Goal: Task Accomplishment & Management: Complete application form

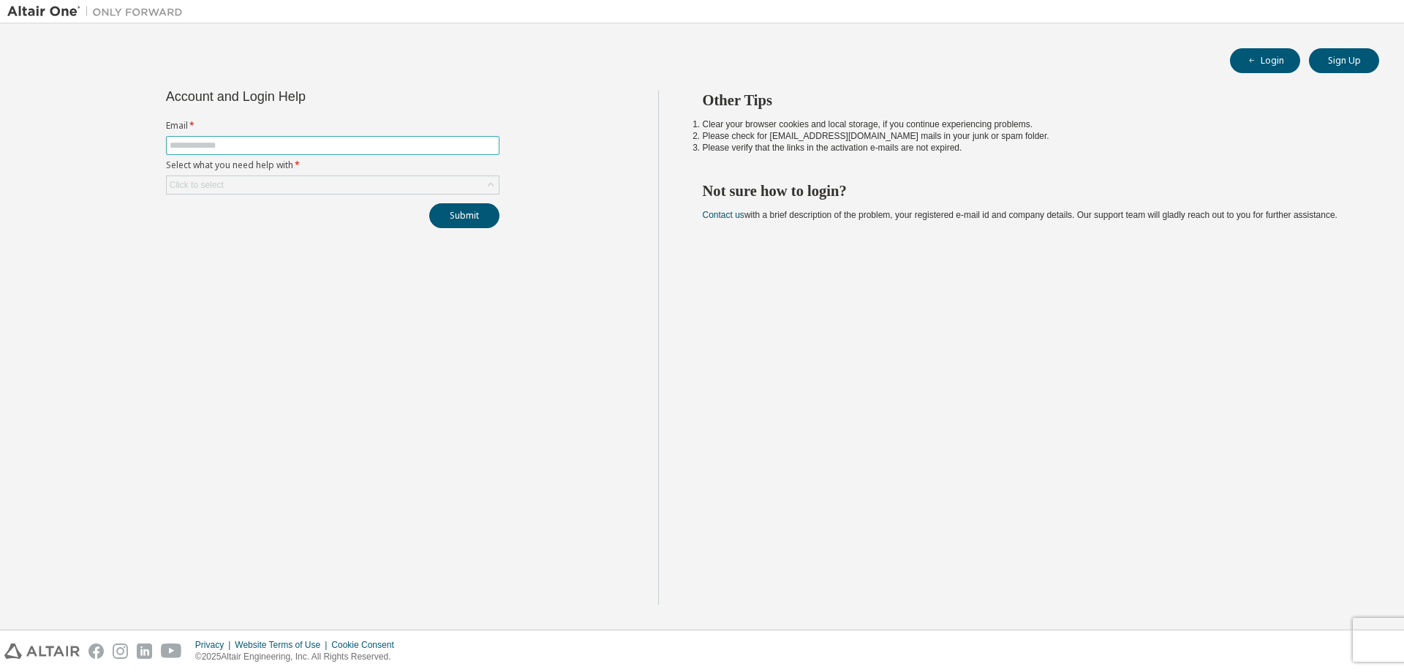
click at [291, 151] on span at bounding box center [332, 145] width 333 height 19
click at [303, 145] on input "text" at bounding box center [333, 146] width 326 height 12
type input "**********"
click at [468, 217] on button "Submit" at bounding box center [464, 215] width 70 height 25
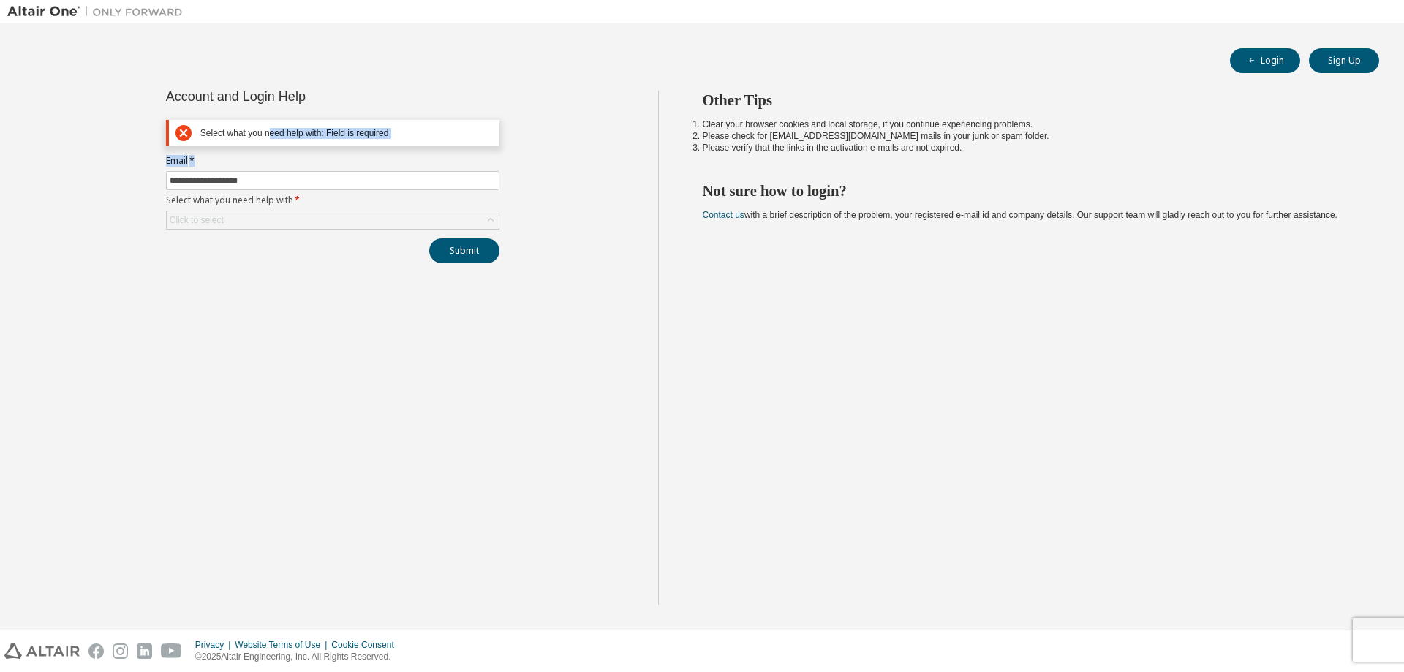
drag, startPoint x: 268, startPoint y: 135, endPoint x: 515, endPoint y: 161, distance: 248.5
click at [515, 162] on div "**********" at bounding box center [332, 348] width 651 height 514
click at [515, 161] on div "**********" at bounding box center [332, 348] width 651 height 514
click at [361, 178] on input "**********" at bounding box center [333, 181] width 326 height 12
drag, startPoint x: 276, startPoint y: 205, endPoint x: 268, endPoint y: 223, distance: 20.3
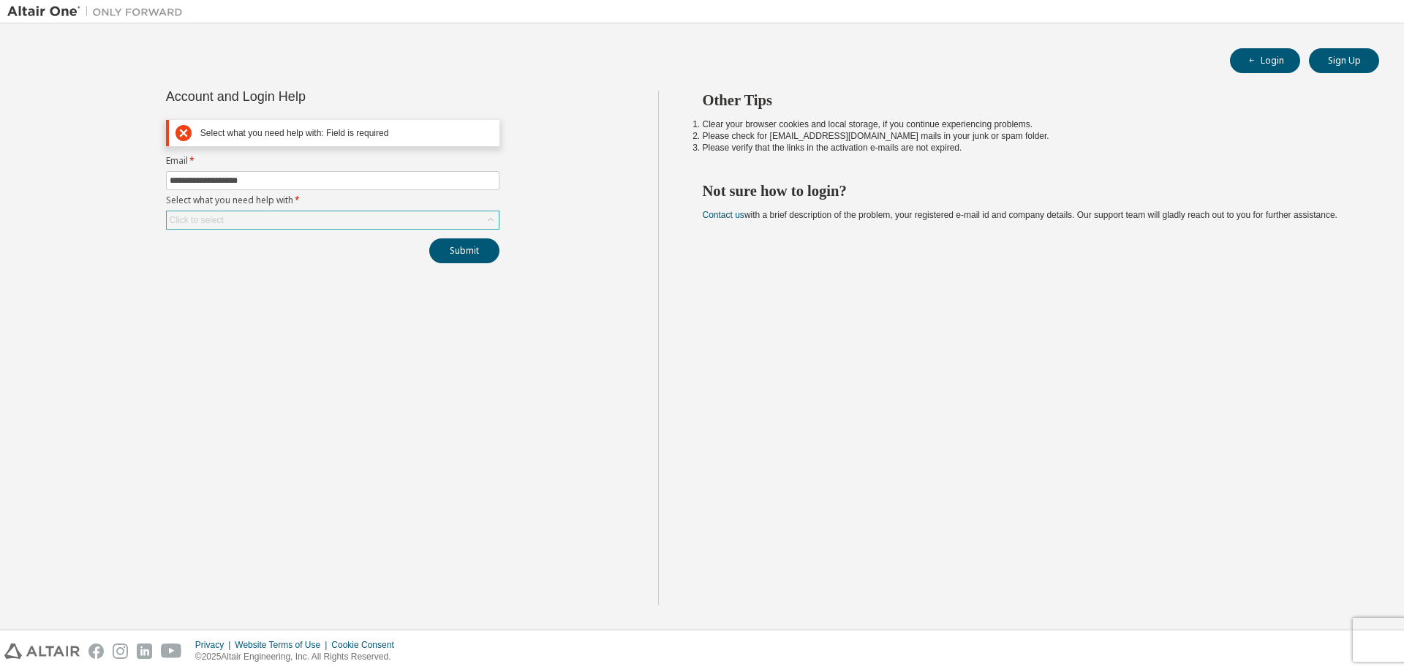
click at [276, 206] on label "Select what you need help with *" at bounding box center [332, 201] width 333 height 12
click at [268, 223] on div "Click to select" at bounding box center [333, 220] width 332 height 18
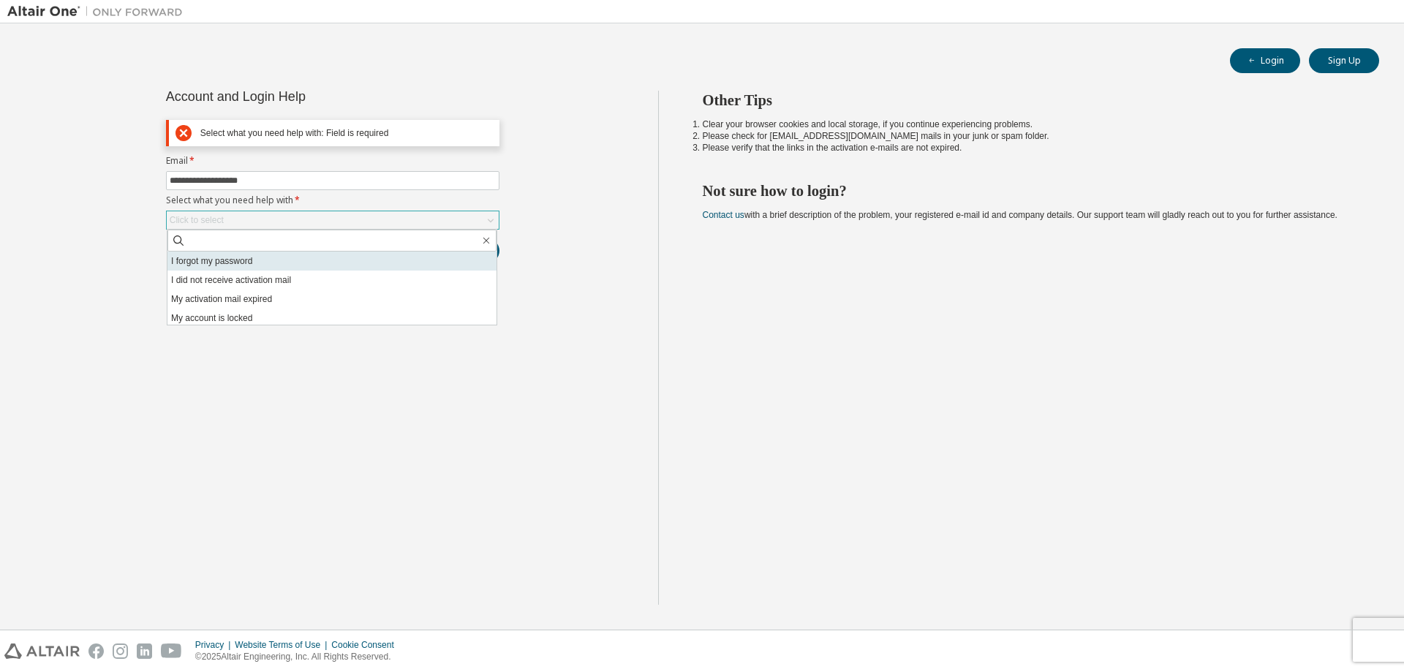
click at [265, 262] on li "I forgot my password" at bounding box center [331, 261] width 329 height 19
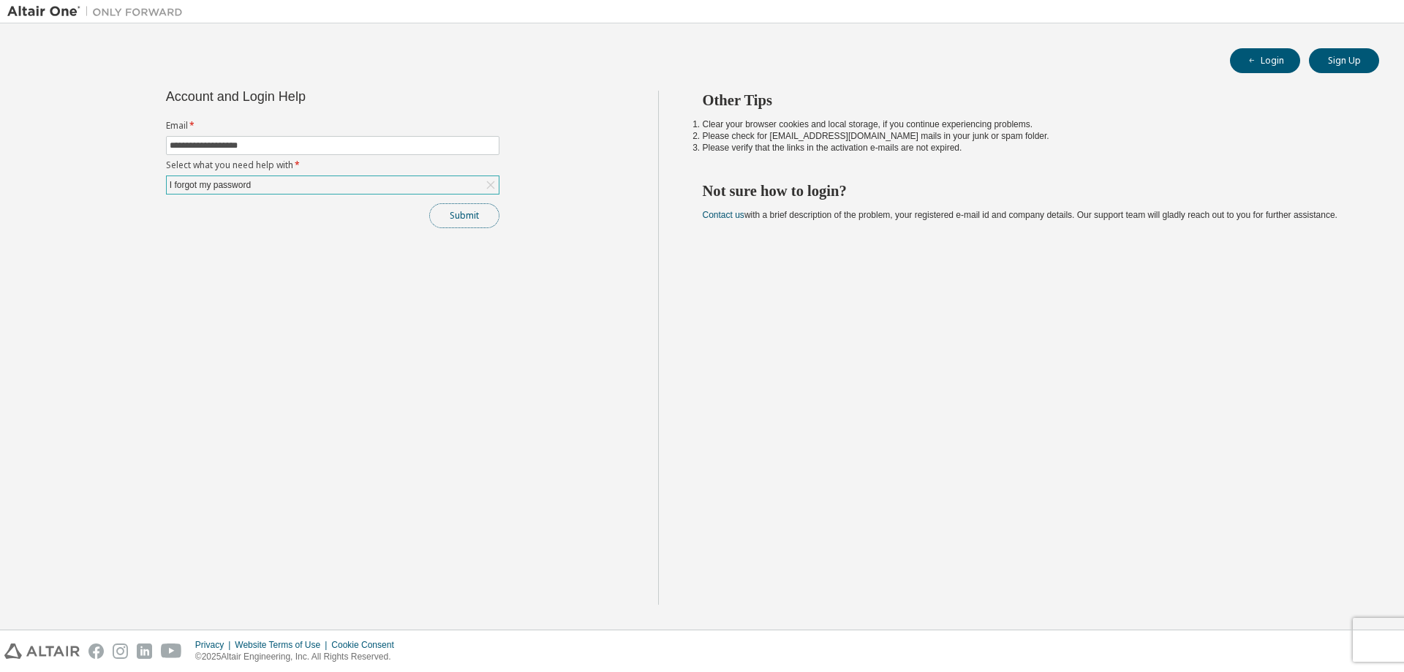
click at [456, 214] on button "Submit" at bounding box center [464, 215] width 70 height 25
click at [456, 218] on button "Submit" at bounding box center [464, 215] width 70 height 25
click at [1233, 602] on div at bounding box center [1288, 602] width 143 height 1
drag, startPoint x: 1233, startPoint y: 600, endPoint x: 1211, endPoint y: 628, distance: 36.0
click at [1232, 600] on div "Bad Request" at bounding box center [1288, 593] width 143 height 18
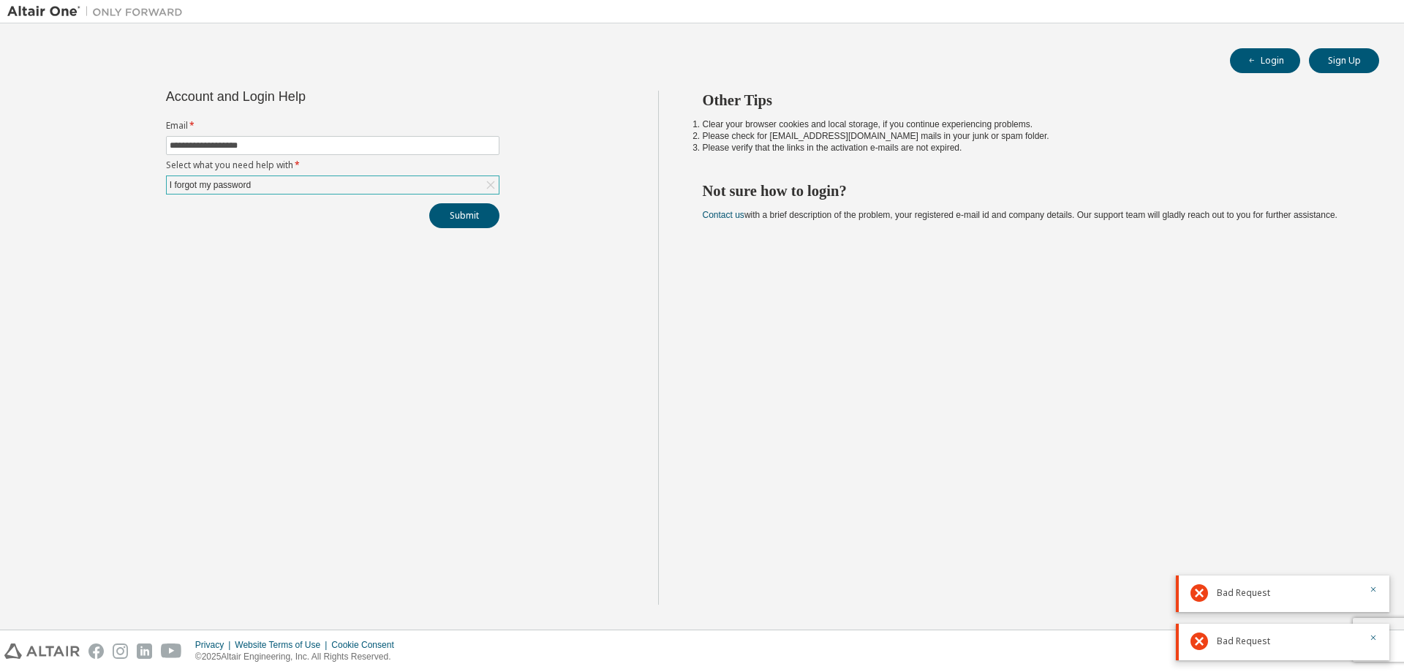
click at [1217, 660] on div "Bad Request" at bounding box center [1283, 642] width 214 height 37
drag, startPoint x: 1215, startPoint y: 650, endPoint x: 1189, endPoint y: 518, distance: 134.8
click at [1214, 650] on div "Bad Request" at bounding box center [1283, 642] width 214 height 37
click at [1350, 61] on button "Sign Up" at bounding box center [1344, 60] width 70 height 25
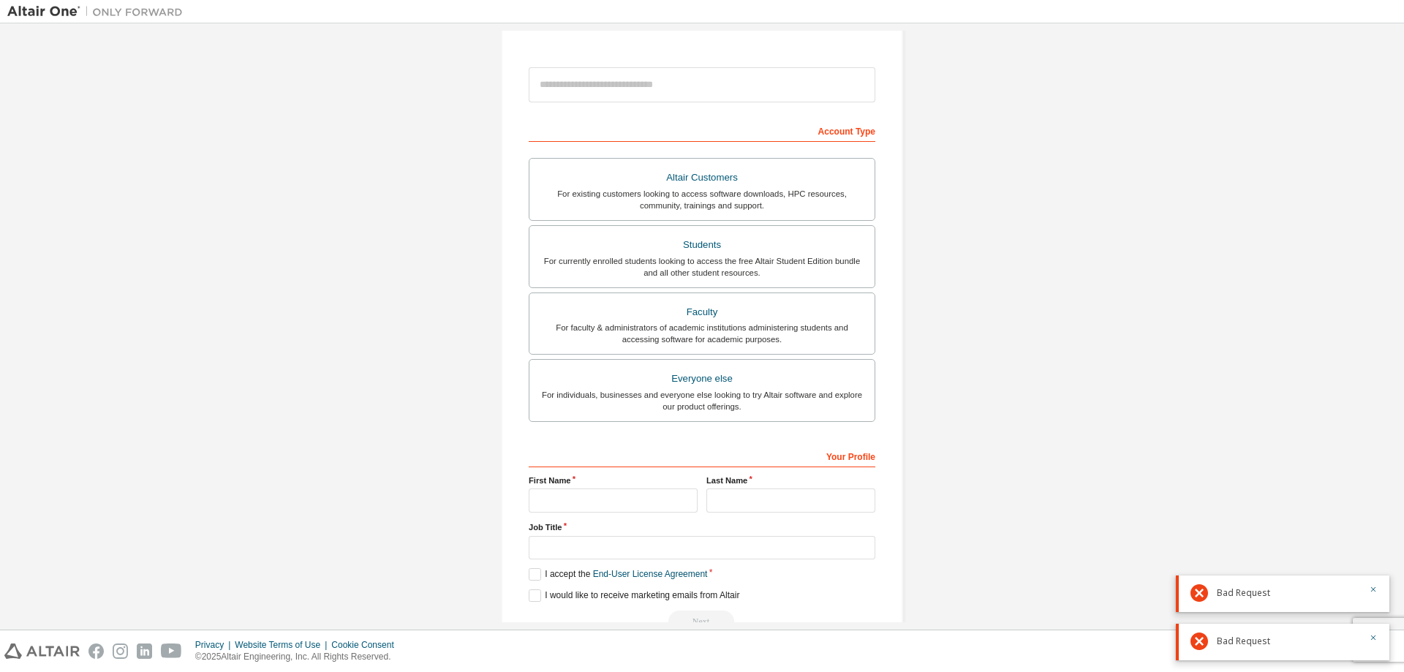
scroll to position [146, 0]
click at [744, 271] on div "For currently enrolled students looking to access the free Altair Student Editi…" at bounding box center [702, 265] width 328 height 23
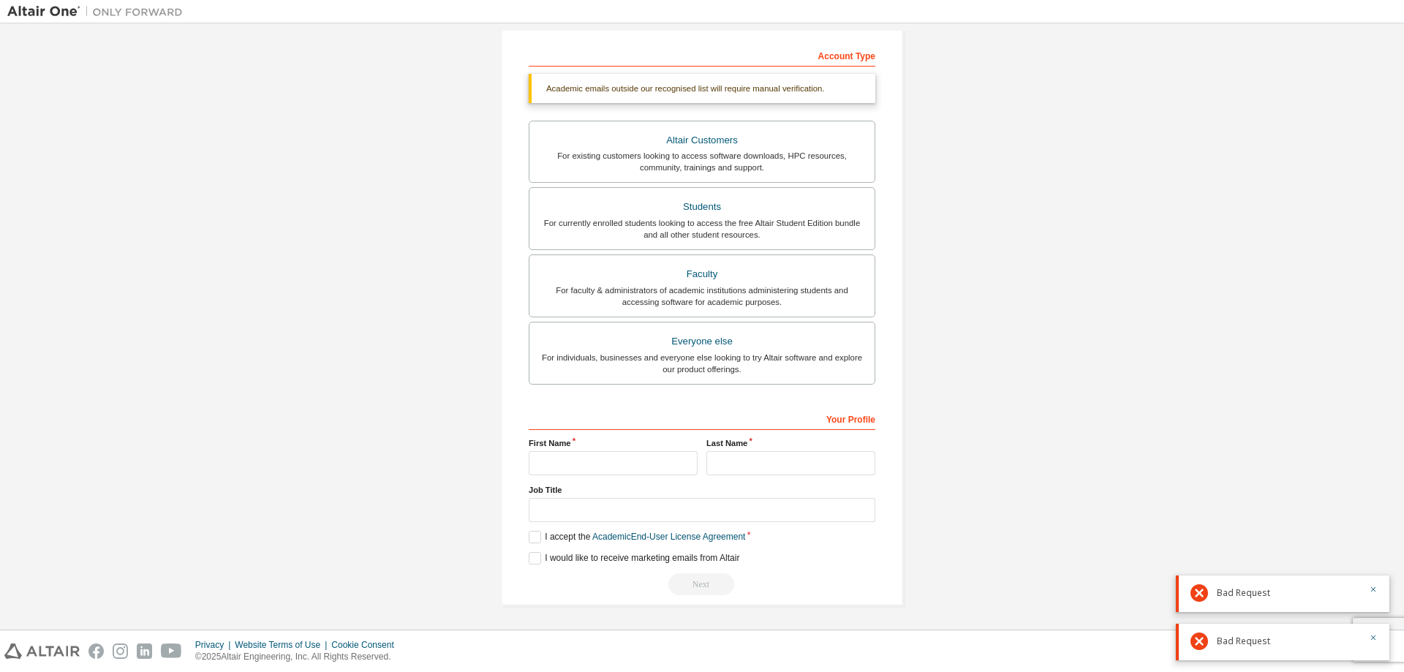
scroll to position [221, 0]
click at [633, 475] on div "Your Profile First Name Last Name Job Title Please provide State/Province to he…" at bounding box center [702, 500] width 347 height 189
click at [627, 464] on input "text" at bounding box center [613, 463] width 169 height 24
click at [1284, 422] on div "Create an Altair One Account For Free Trials, Licenses, Downloads, Learning & D…" at bounding box center [702, 216] width 1390 height 813
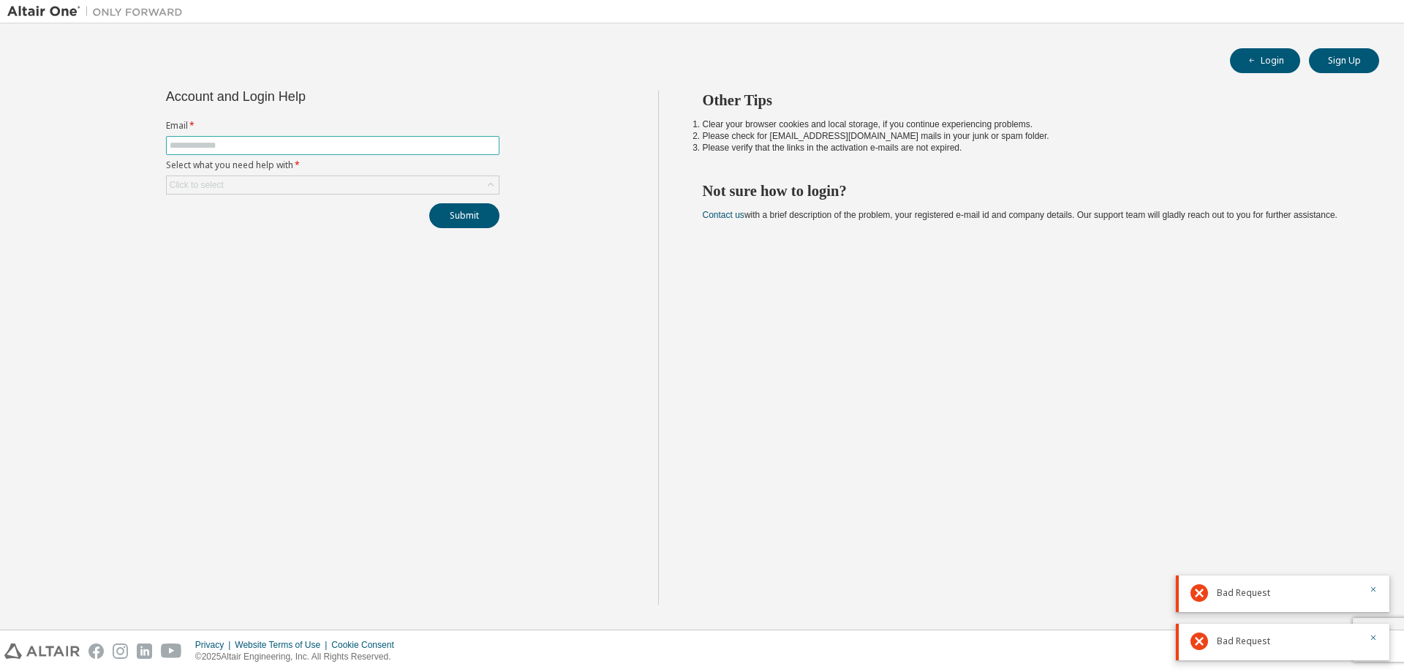
click at [251, 136] on span at bounding box center [332, 145] width 333 height 19
click at [249, 140] on input "text" at bounding box center [333, 146] width 326 height 12
click at [244, 185] on div "Click to select" at bounding box center [333, 185] width 332 height 18
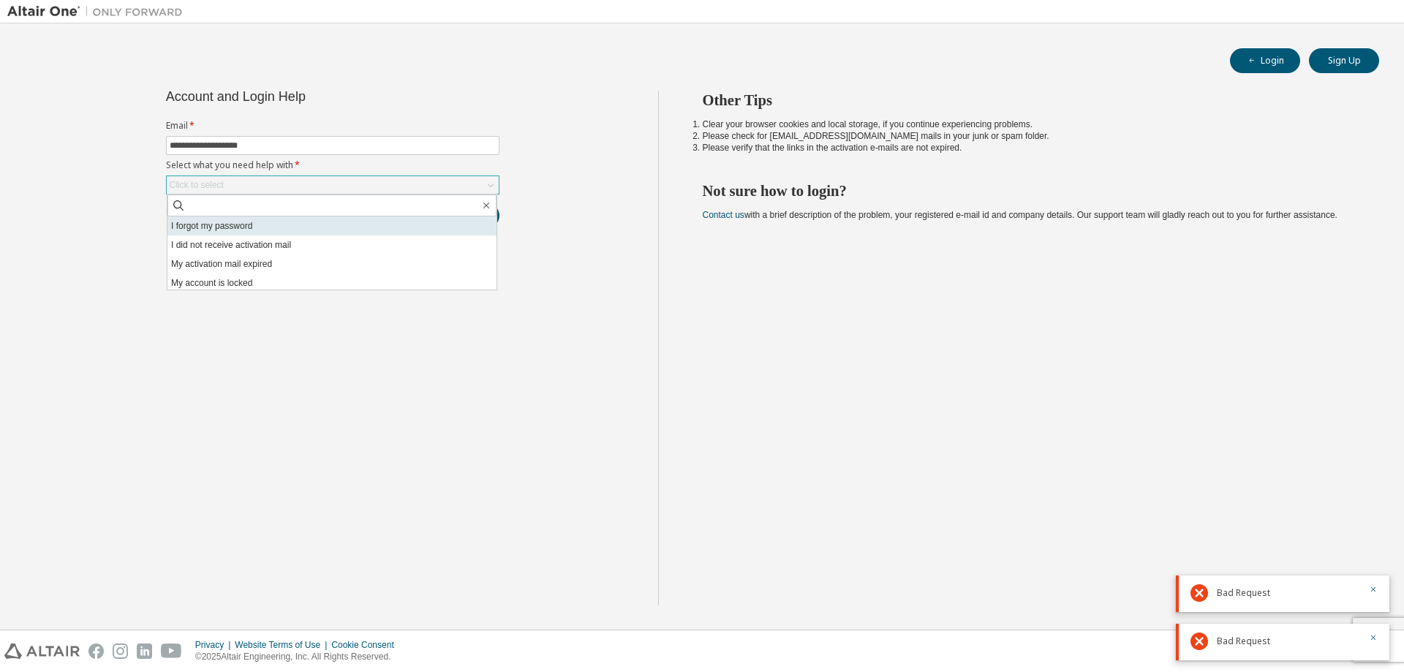
click at [234, 220] on li "I forgot my password" at bounding box center [331, 225] width 329 height 19
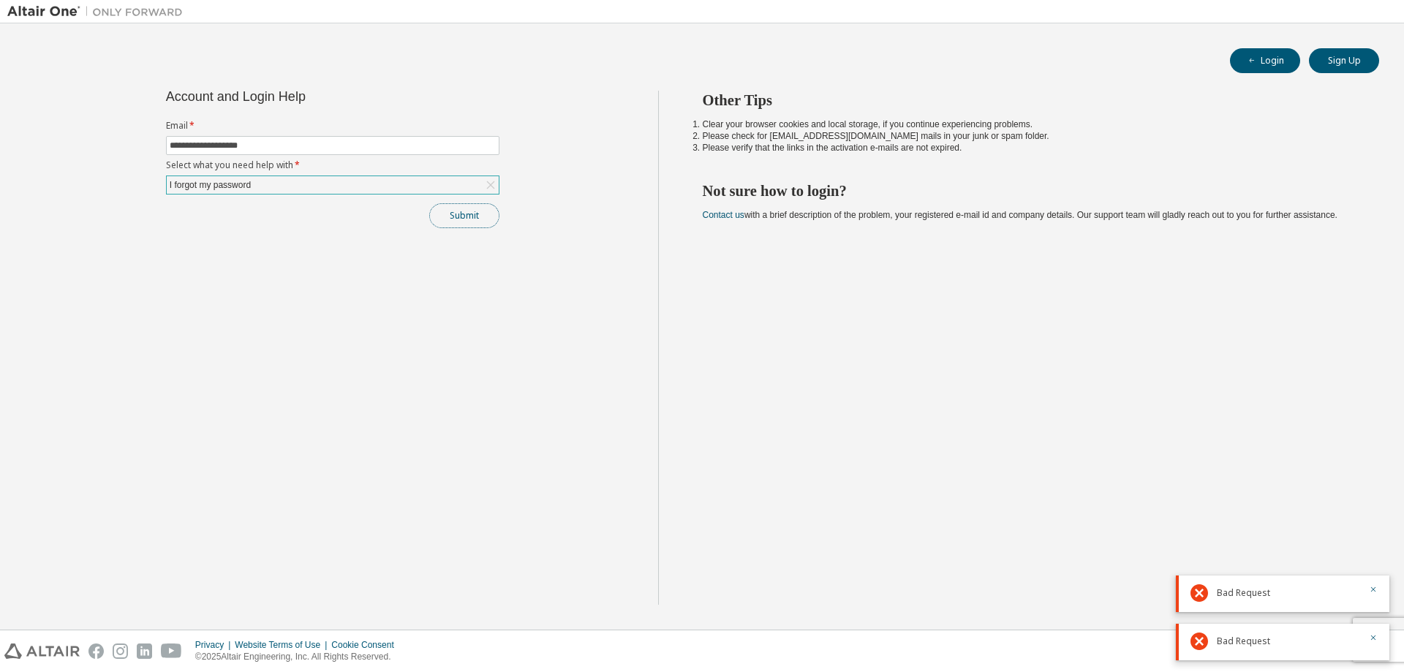
click at [445, 218] on button "Submit" at bounding box center [464, 215] width 70 height 25
drag, startPoint x: 1264, startPoint y: 628, endPoint x: 1248, endPoint y: 640, distance: 19.9
click at [1264, 630] on div "Bad Request" at bounding box center [1283, 642] width 214 height 37
click at [1248, 640] on span "Bad Request" at bounding box center [1243, 642] width 53 height 12
click at [1247, 639] on span "Bad Request" at bounding box center [1243, 642] width 53 height 12
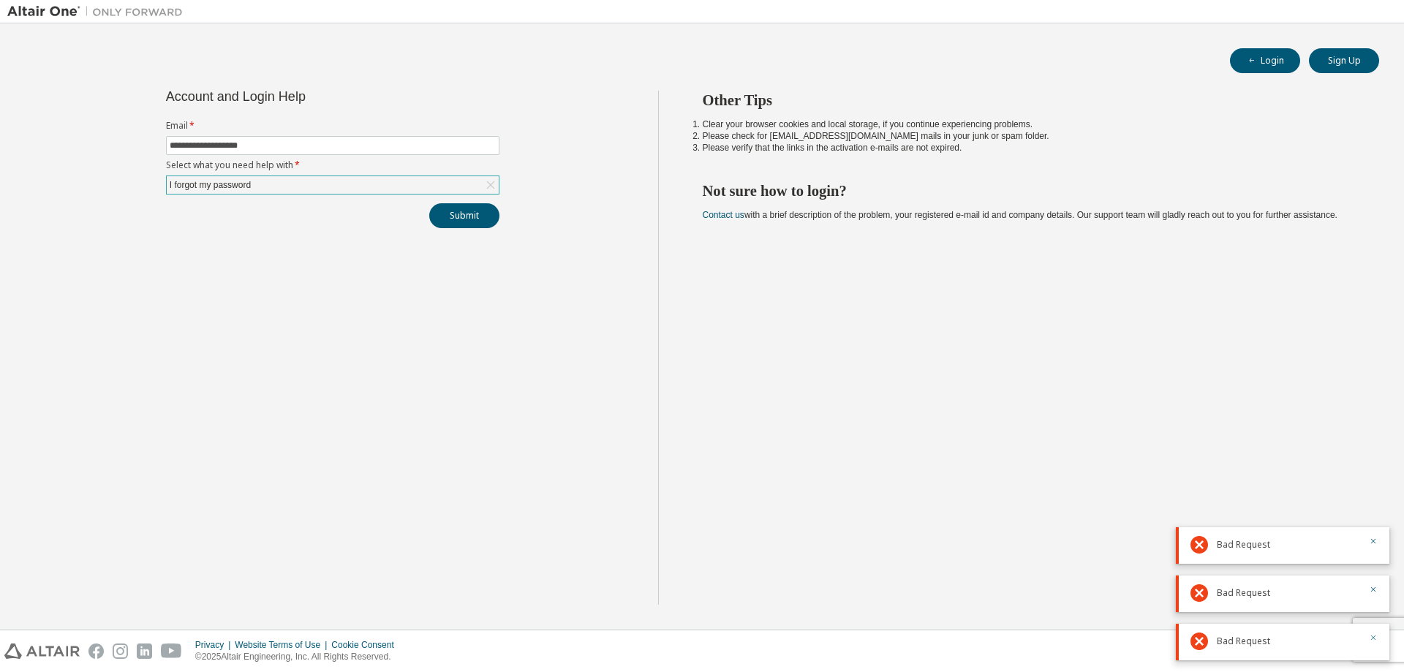
click at [1373, 634] on icon "button" at bounding box center [1373, 637] width 9 height 9
click at [1379, 639] on div "Bad Request" at bounding box center [1283, 642] width 214 height 37
click at [1377, 632] on div "Bad Request" at bounding box center [1283, 642] width 214 height 37
click at [1373, 633] on button "button" at bounding box center [1373, 639] width 9 height 13
click at [1371, 636] on icon "button" at bounding box center [1373, 638] width 5 height 5
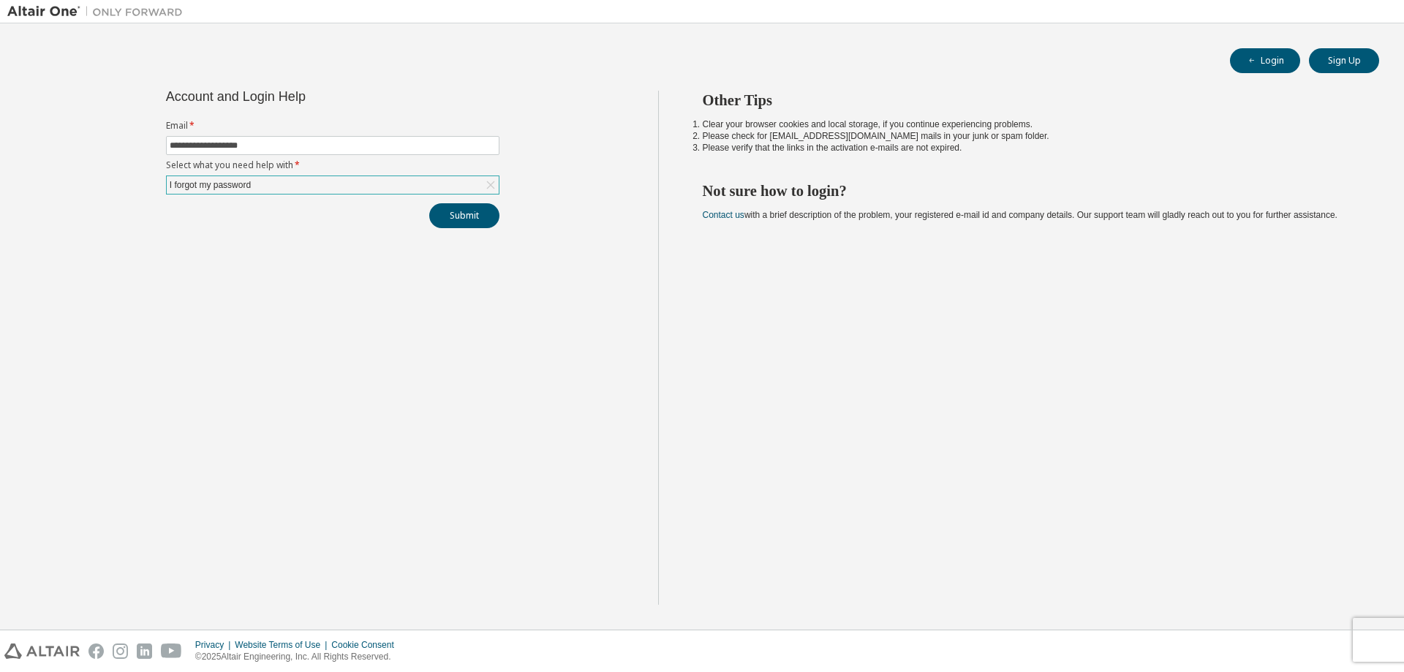
click at [1378, 638] on body "**********" at bounding box center [702, 336] width 1404 height 672
click at [1403, 641] on div "Privacy Website Terms of Use Cookie Consent © 2025 Altair Engineering, Inc. All…" at bounding box center [702, 651] width 1404 height 42
click at [1389, 638] on div "Privacy Website Terms of Use Cookie Consent © 2025 Altair Engineering, Inc. All…" at bounding box center [702, 651] width 1404 height 42
drag, startPoint x: 809, startPoint y: 442, endPoint x: 746, endPoint y: 447, distance: 63.0
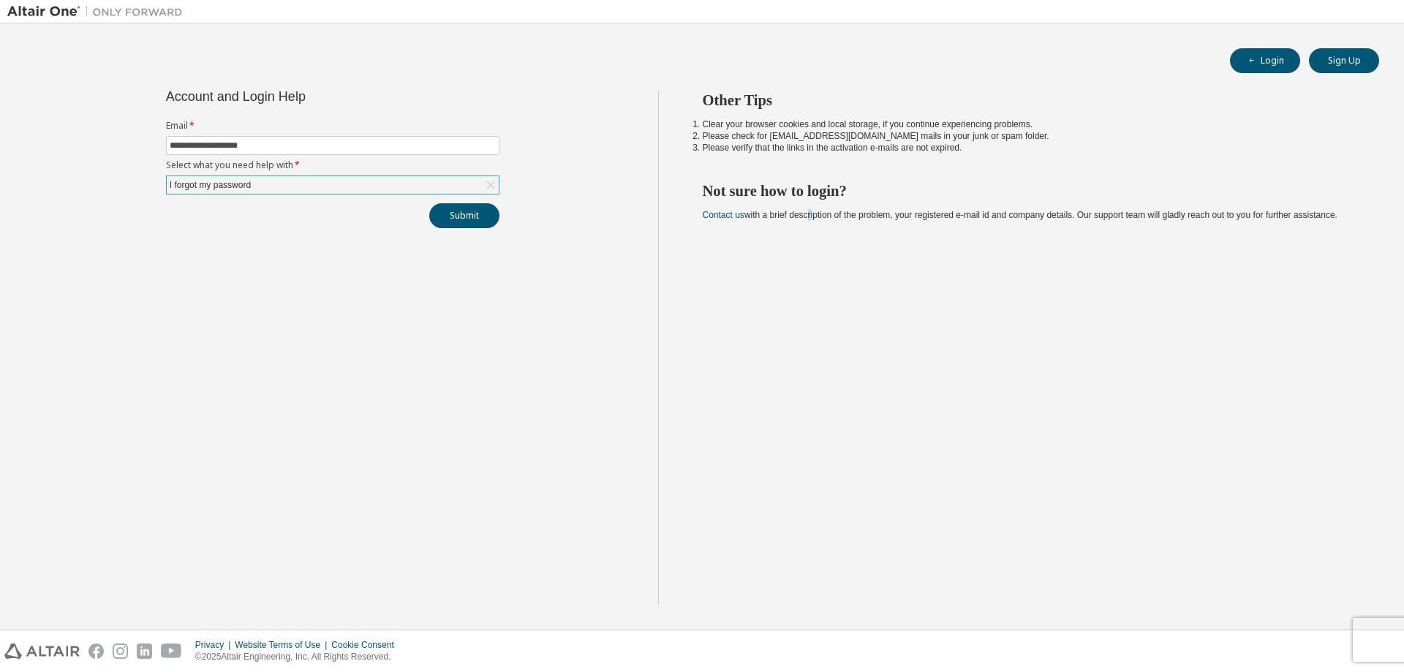
click at [784, 448] on div "Other Tips Clear your browser cookies and local storage, if you continue experi…" at bounding box center [1027, 348] width 739 height 514
click at [390, 184] on div "I forgot my password" at bounding box center [333, 185] width 332 height 18
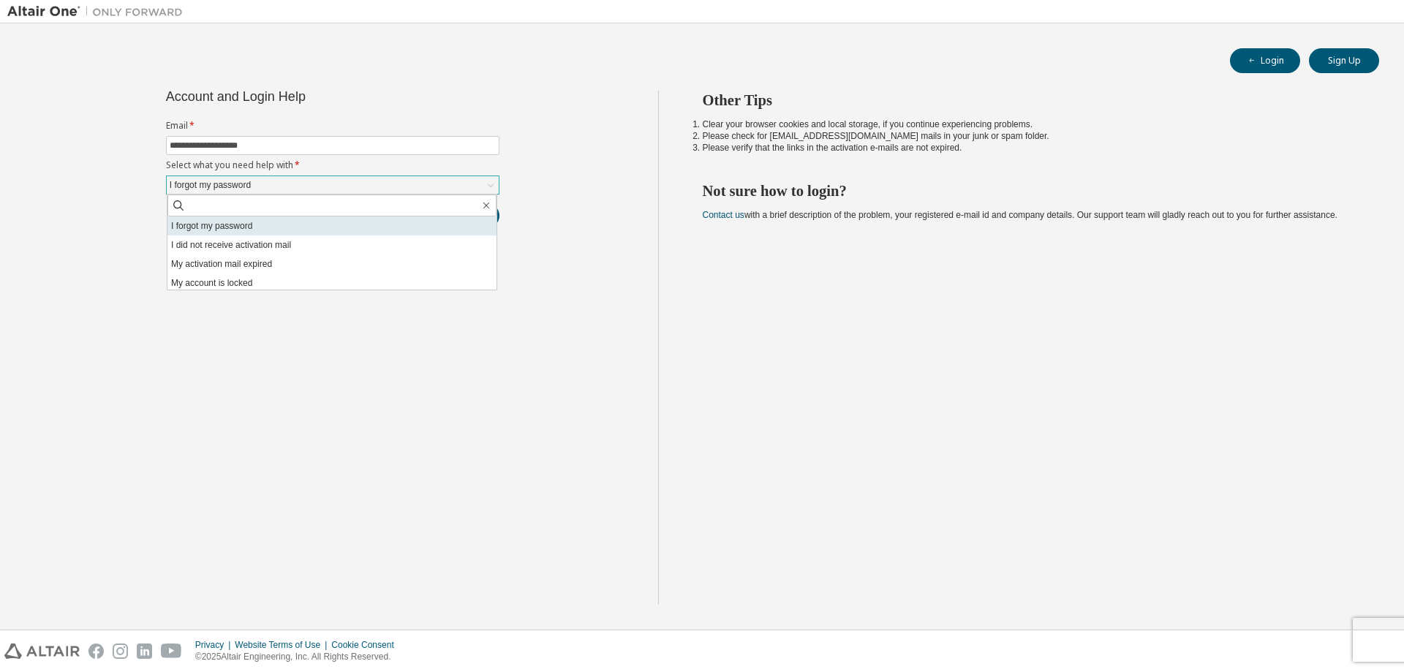
click at [293, 228] on li "I forgot my password" at bounding box center [331, 225] width 329 height 19
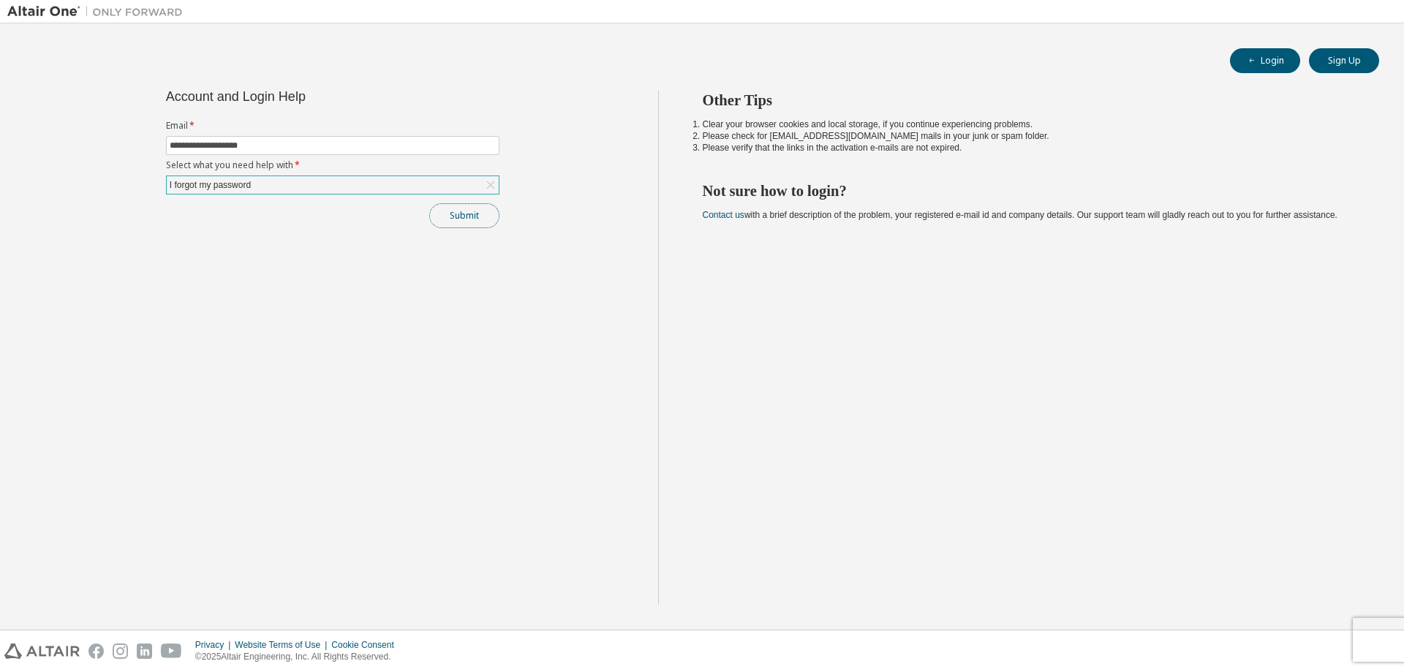
click at [450, 218] on button "Submit" at bounding box center [464, 215] width 70 height 25
click at [294, 143] on input "**********" at bounding box center [333, 146] width 326 height 12
drag, startPoint x: 293, startPoint y: 144, endPoint x: 217, endPoint y: 150, distance: 75.6
click at [217, 150] on input "**********" at bounding box center [333, 146] width 326 height 12
type input "**********"
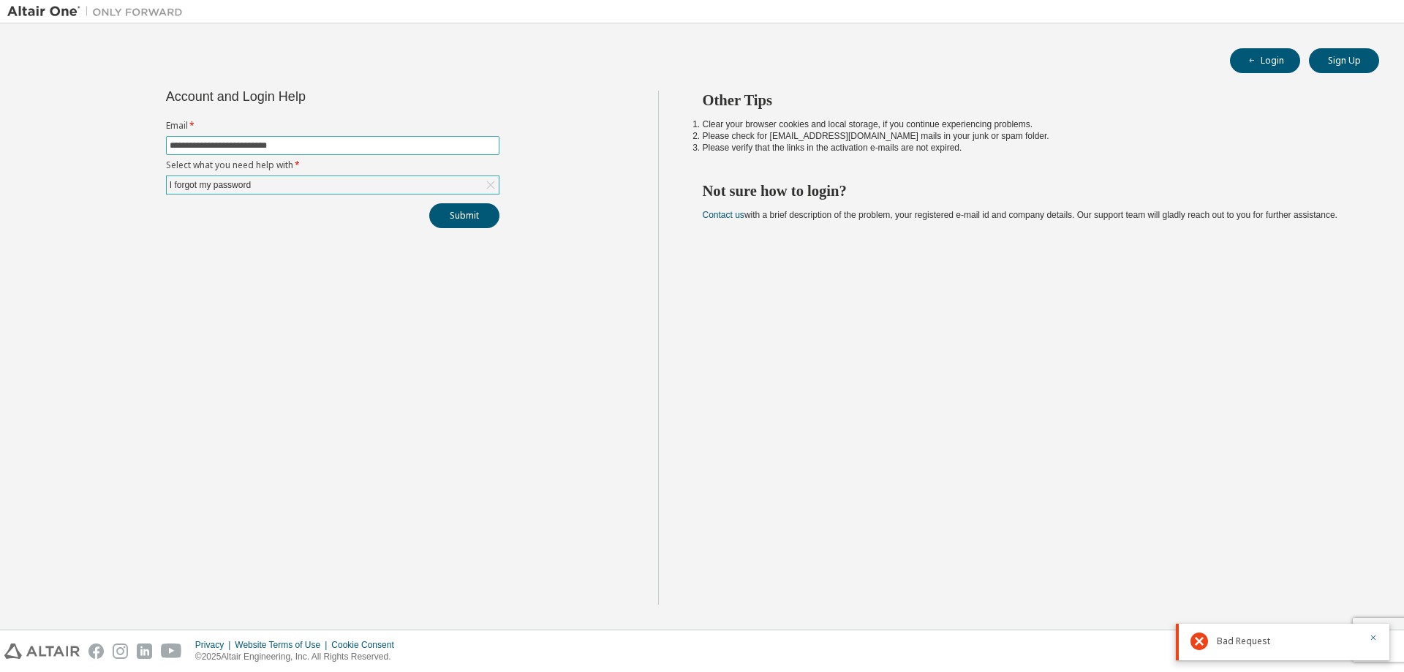
click at [429, 203] on button "Submit" at bounding box center [464, 215] width 70 height 25
click at [1373, 620] on icon "button" at bounding box center [1373, 620] width 9 height 9
click at [1372, 639] on icon "button" at bounding box center [1373, 638] width 5 height 5
click at [278, 149] on input "text" at bounding box center [333, 146] width 326 height 12
type input "**********"
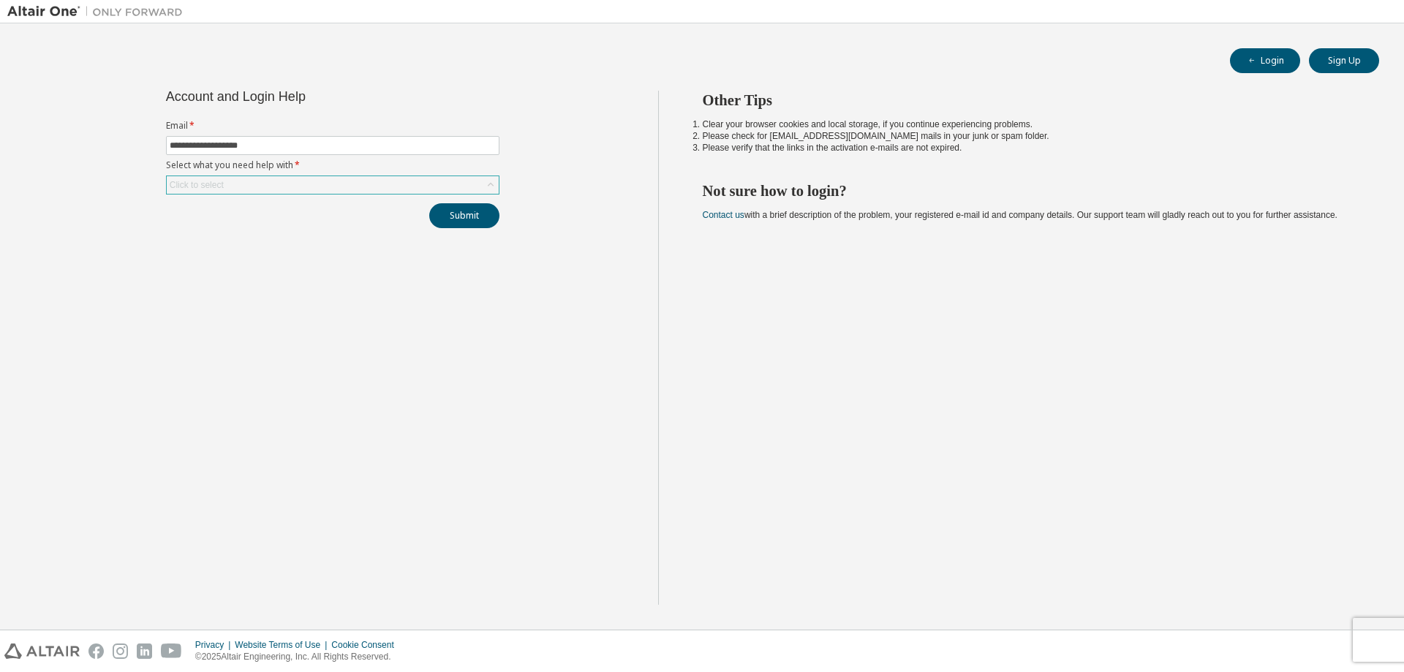
click at [247, 191] on div "Click to select" at bounding box center [333, 185] width 332 height 18
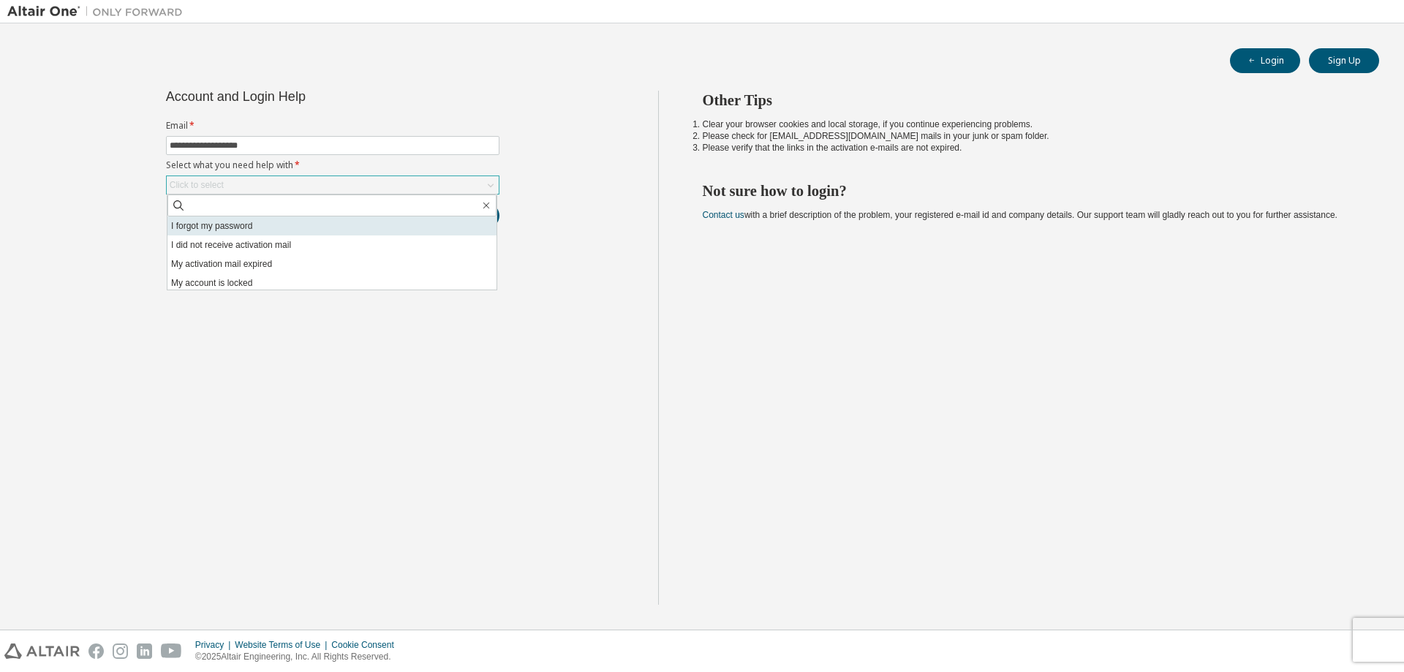
click at [220, 233] on li "I forgot my password" at bounding box center [331, 225] width 329 height 19
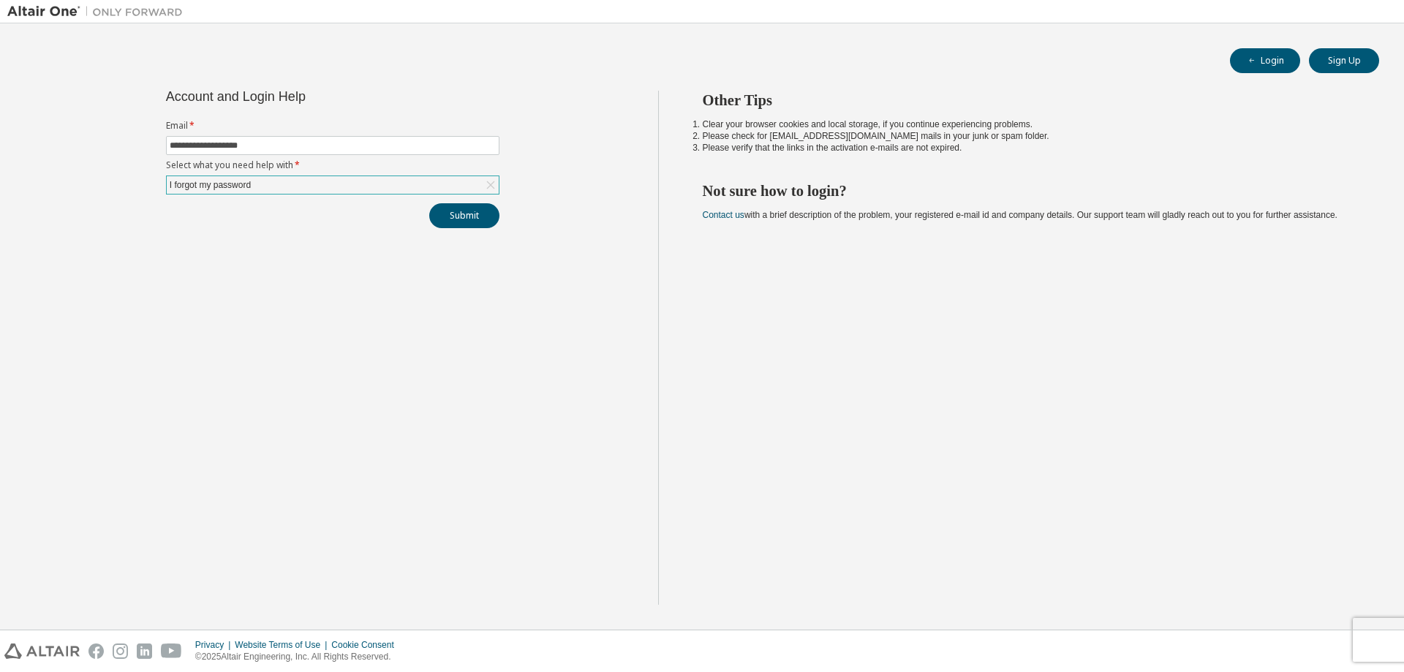
click at [473, 239] on div "**********" at bounding box center [332, 348] width 651 height 514
click at [482, 211] on button "Submit" at bounding box center [464, 215] width 70 height 25
click at [463, 213] on button "Submit" at bounding box center [464, 215] width 70 height 25
click at [481, 197] on div "**********" at bounding box center [332, 159] width 351 height 137
click at [469, 218] on button "Submit" at bounding box center [464, 215] width 70 height 25
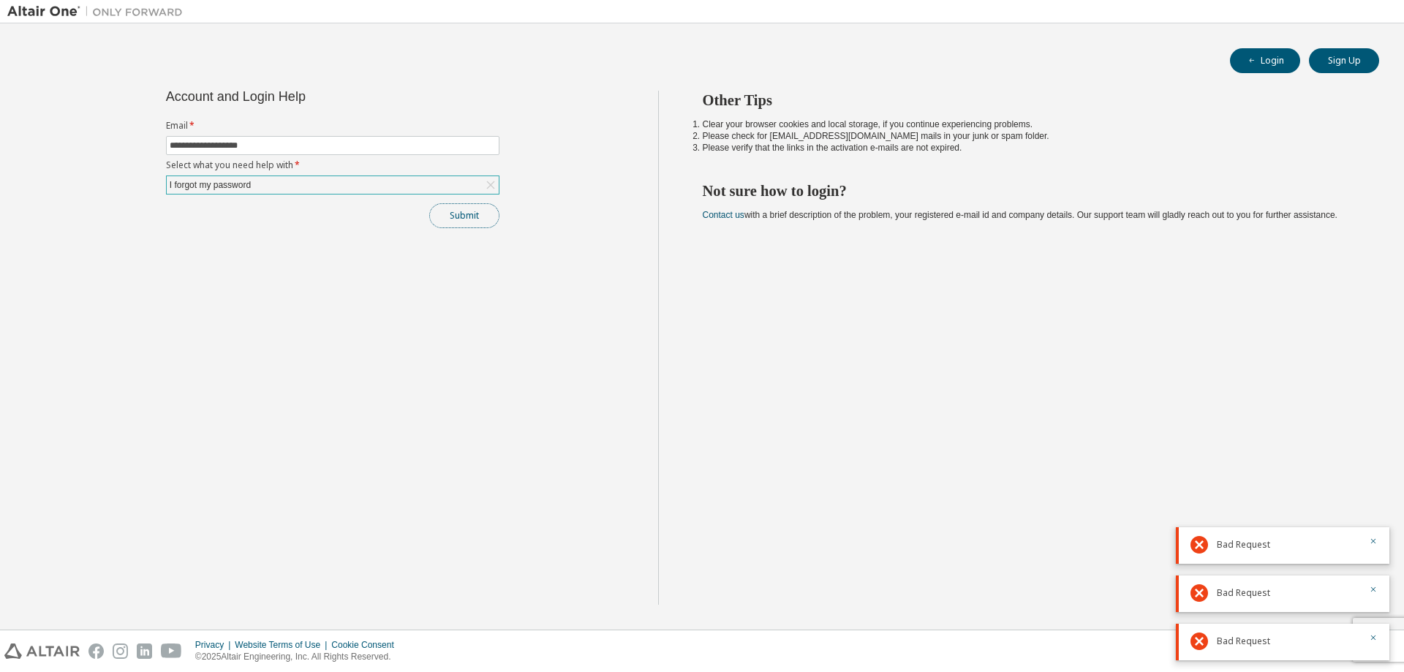
click at [469, 218] on button "Submit" at bounding box center [464, 215] width 70 height 25
click at [1373, 542] on icon "button" at bounding box center [1373, 541] width 9 height 9
click at [1373, 493] on div "Other Tips Clear your browser cookies and local storage, if you continue experi…" at bounding box center [1027, 348] width 739 height 514
click at [1377, 549] on div at bounding box center [1369, 545] width 18 height 18
click at [1373, 543] on icon "button" at bounding box center [1373, 541] width 9 height 9
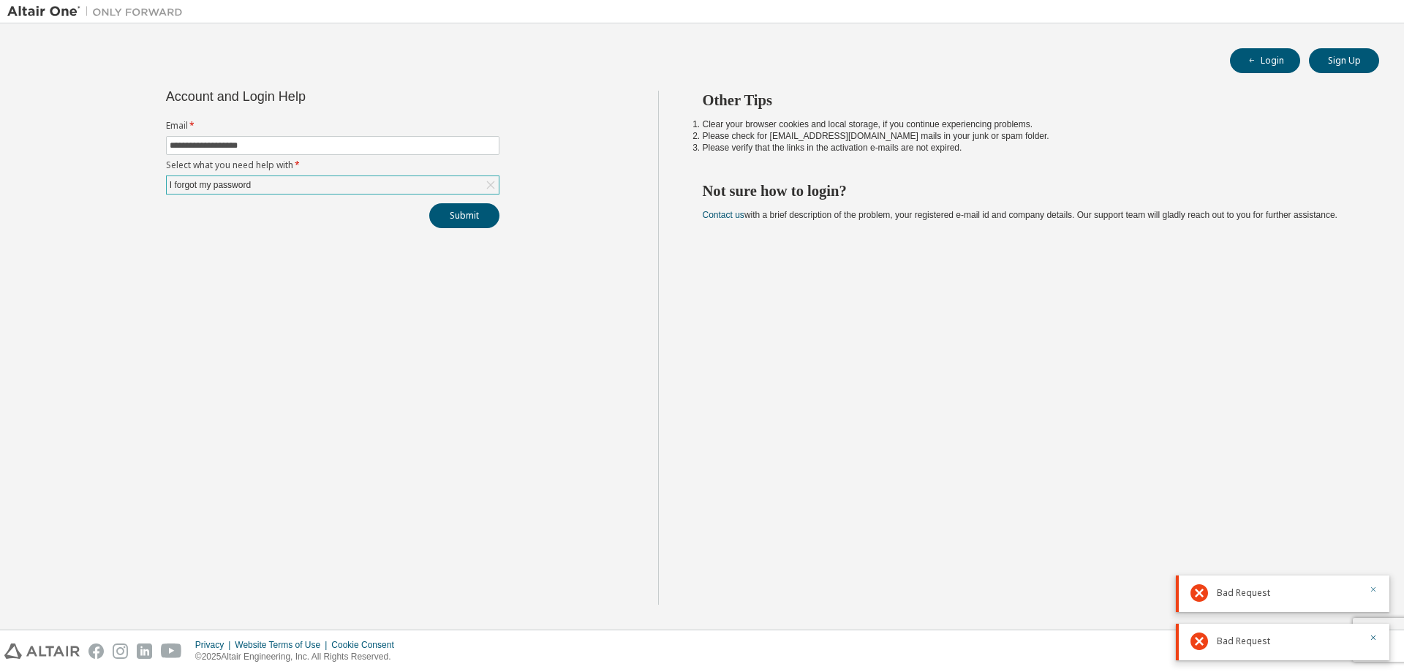
click at [1376, 591] on icon "button" at bounding box center [1373, 589] width 9 height 9
click at [1377, 641] on icon "button" at bounding box center [1373, 637] width 9 height 9
click at [1342, 64] on button "Sign Up" at bounding box center [1344, 60] width 70 height 25
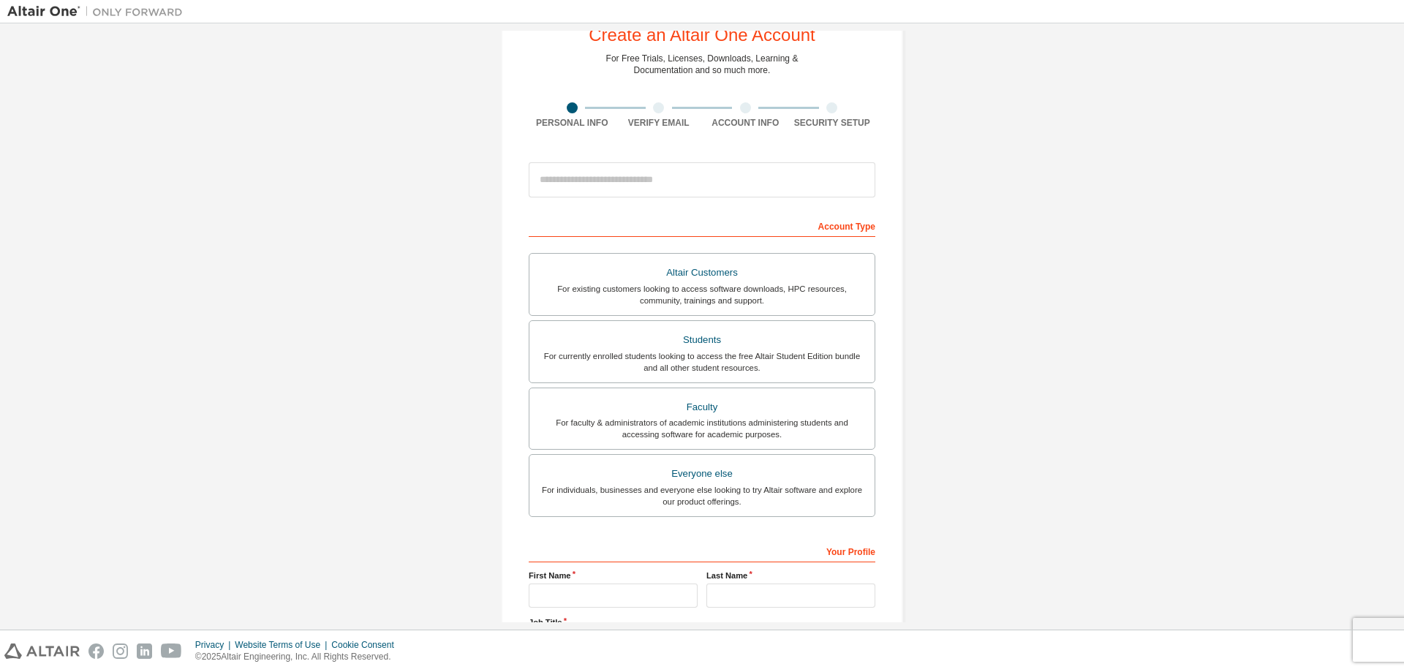
scroll to position [146, 0]
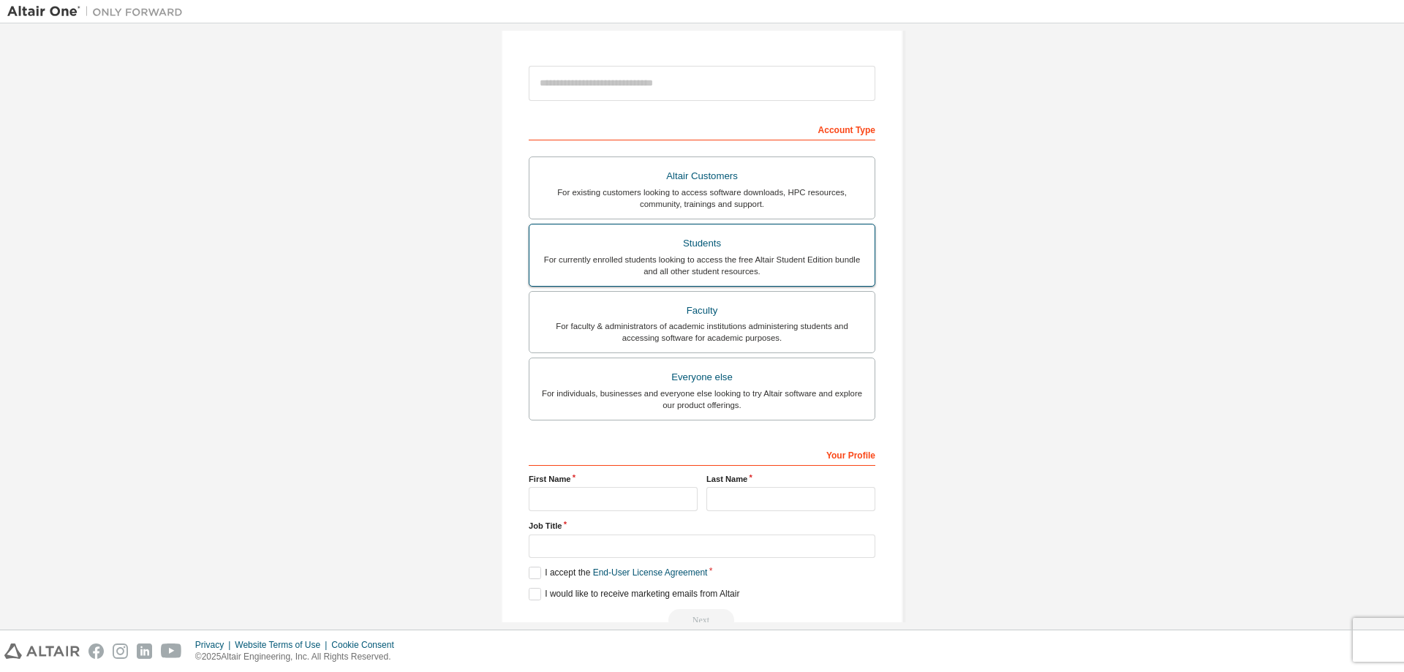
click at [722, 245] on div "Students" at bounding box center [702, 243] width 328 height 20
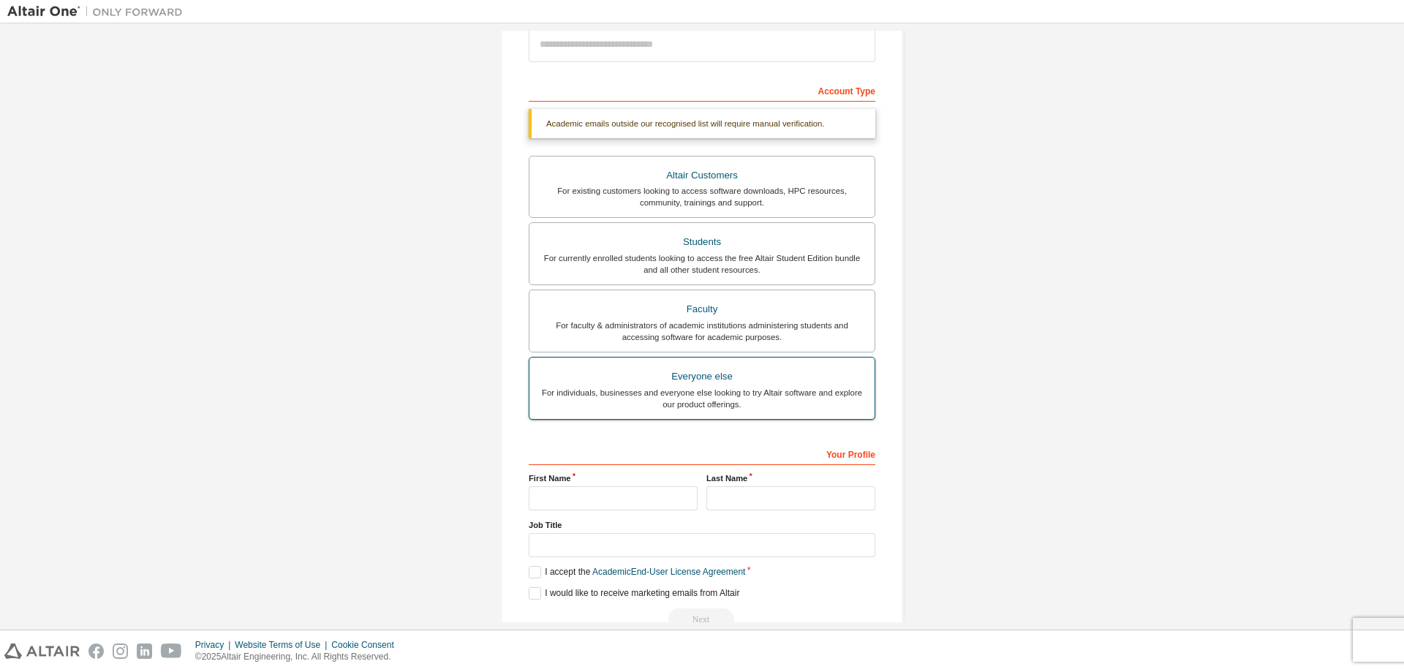
scroll to position [221, 0]
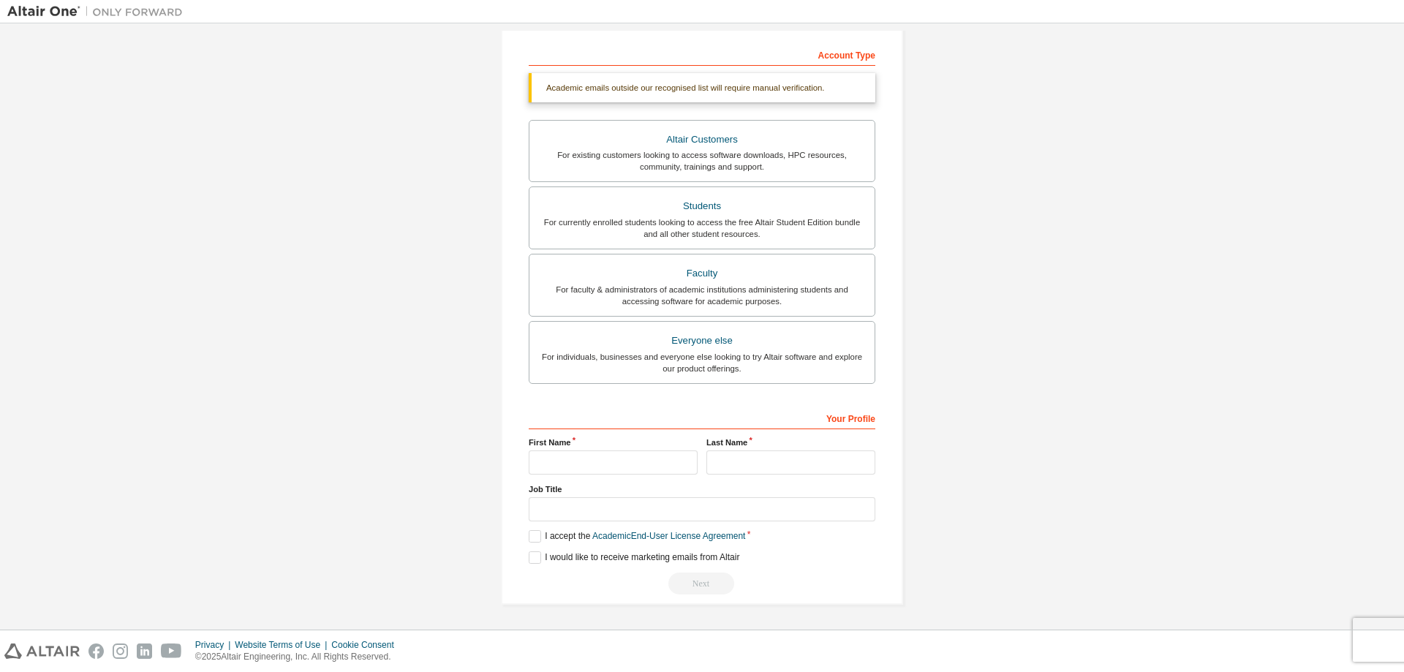
click at [627, 478] on div "Your Profile First Name Last Name Job Title Please provide State/Province to he…" at bounding box center [702, 500] width 347 height 189
click at [629, 475] on div "Your Profile First Name Last Name Job Title Please provide State/Province to he…" at bounding box center [702, 500] width 347 height 189
click at [635, 468] on input "text" at bounding box center [613, 463] width 169 height 24
type input "*"
type input "******"
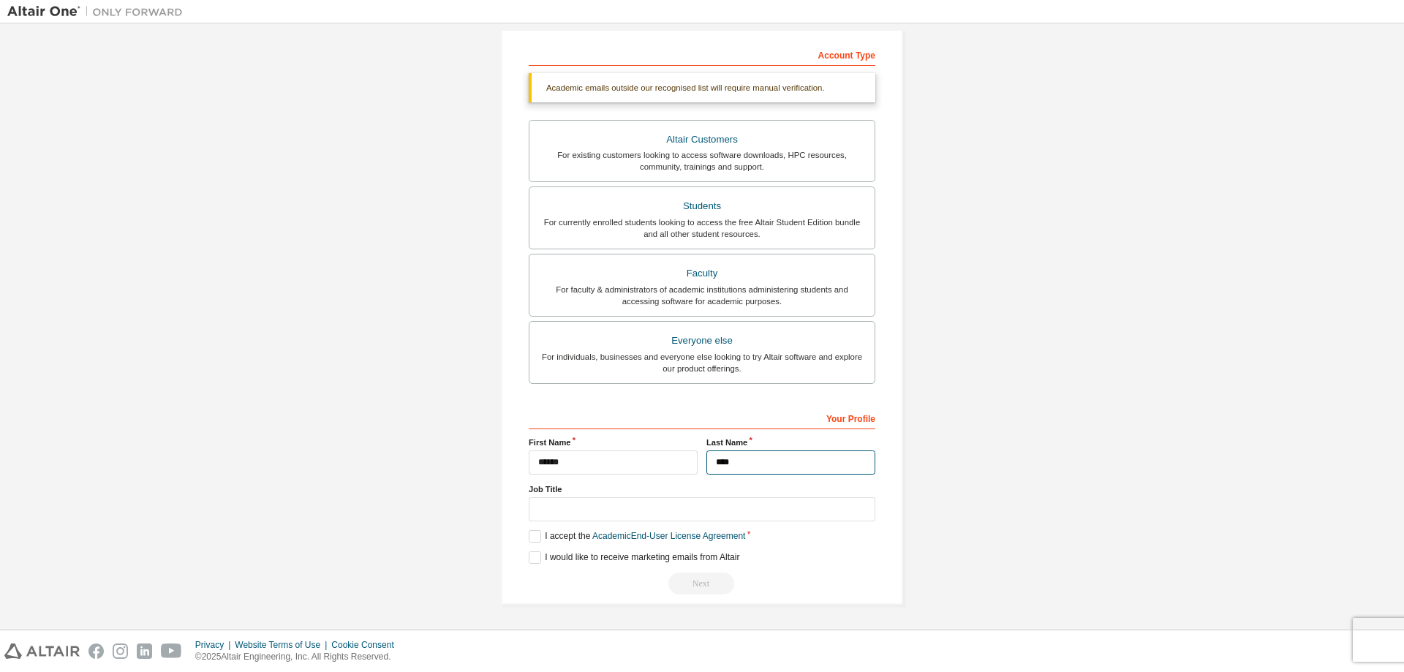
type input "****"
click at [625, 511] on input "text" at bounding box center [702, 509] width 347 height 24
type input "*"
type input "*******"
click at [529, 534] on label "I accept the Academic End-User License Agreement" at bounding box center [637, 536] width 216 height 12
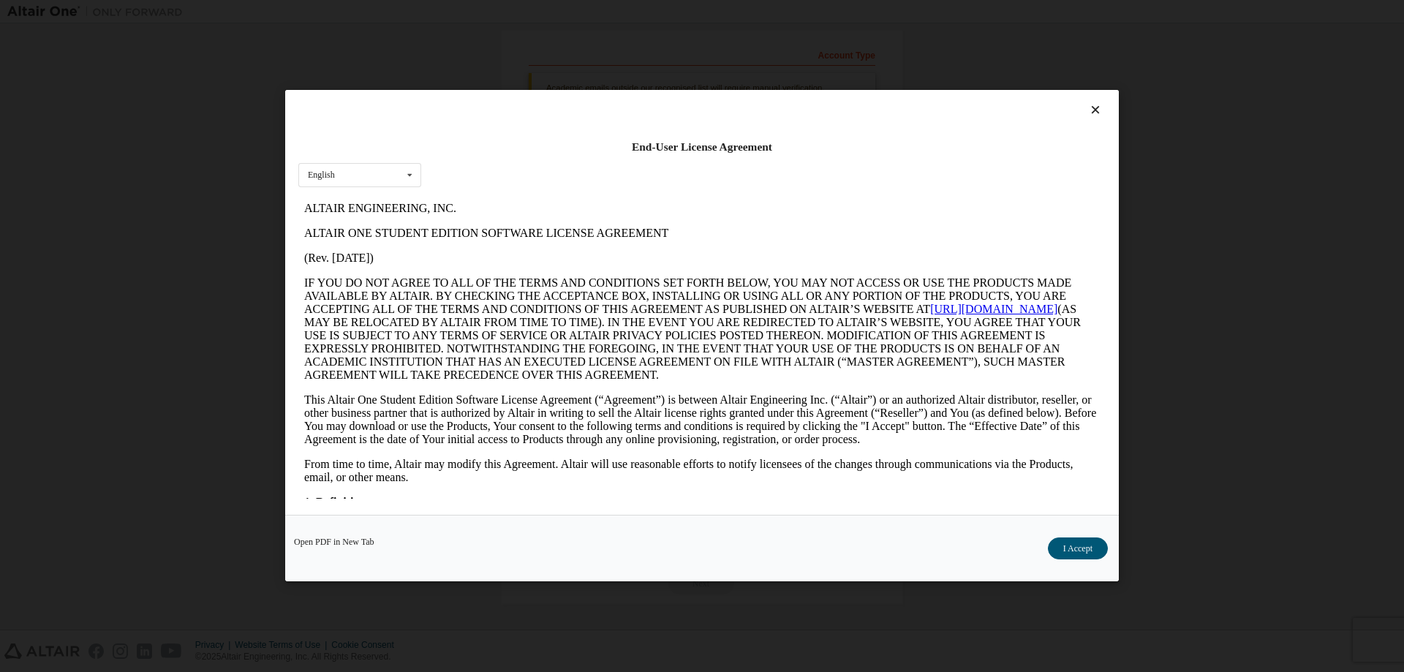
scroll to position [0, 0]
click at [1055, 548] on button "I Accept" at bounding box center [1078, 549] width 60 height 22
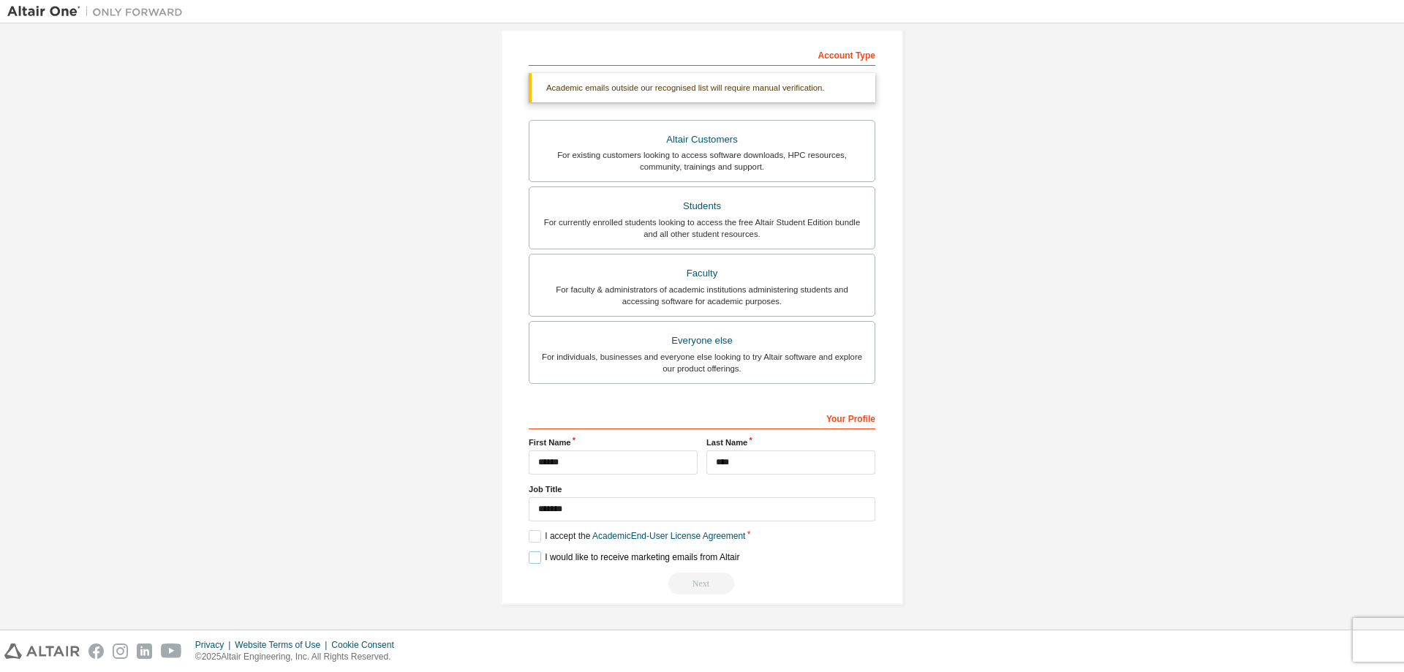
click at [529, 557] on label "I would like to receive marketing emails from Altair" at bounding box center [634, 557] width 211 height 12
click at [696, 586] on div "Next" at bounding box center [702, 584] width 347 height 22
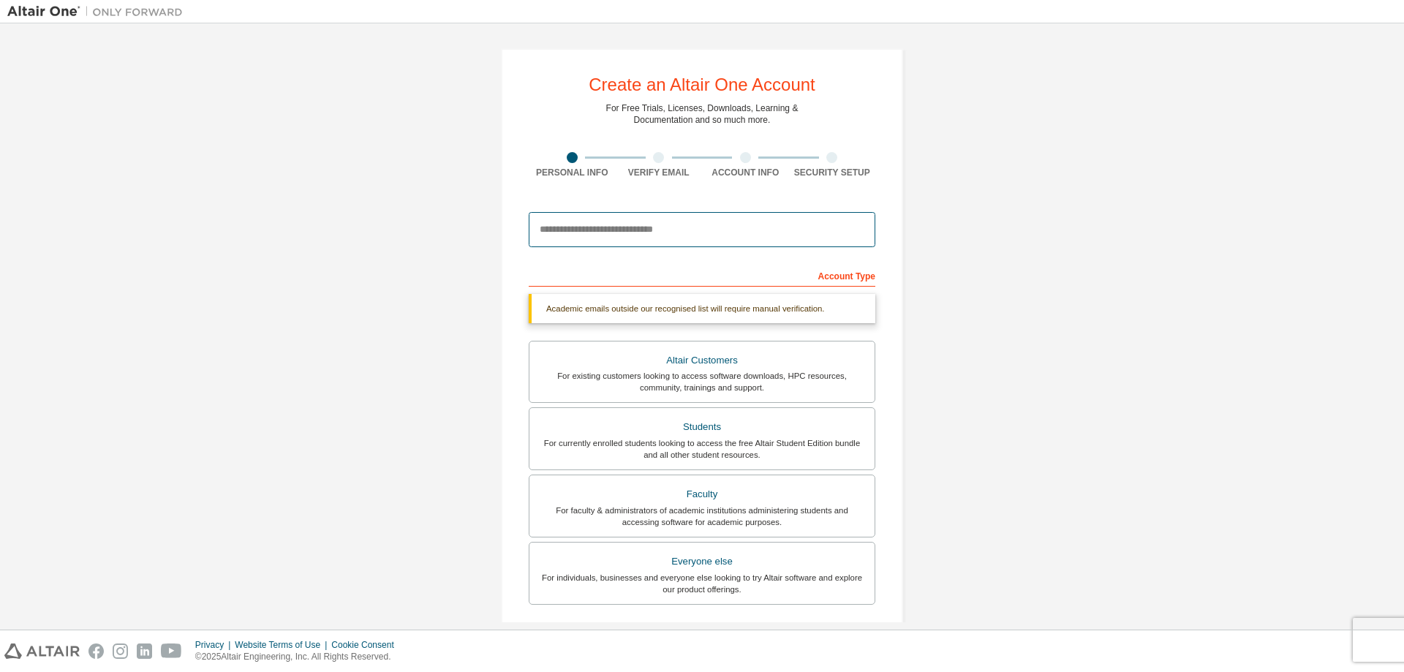
click at [642, 245] on input "email" at bounding box center [702, 229] width 347 height 35
type input "**********"
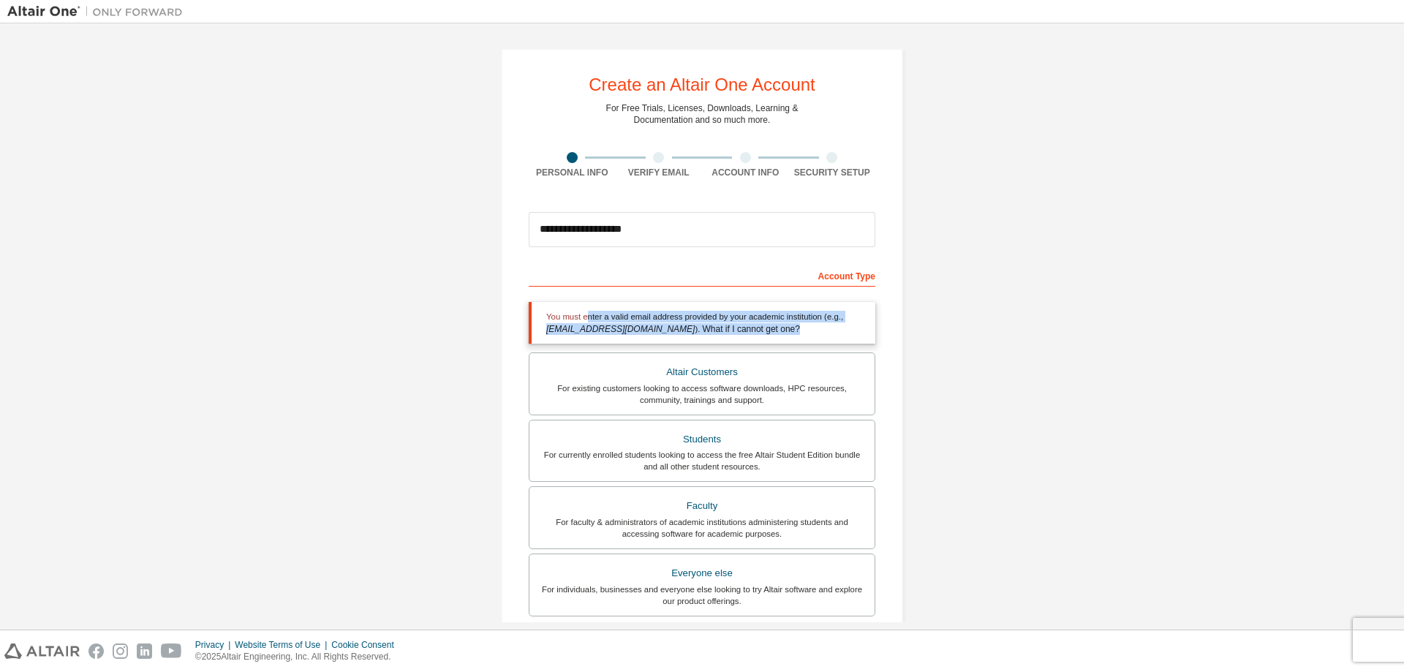
drag, startPoint x: 584, startPoint y: 314, endPoint x: 878, endPoint y: 323, distance: 294.1
click at [878, 323] on div "**********" at bounding box center [702, 442] width 402 height 789
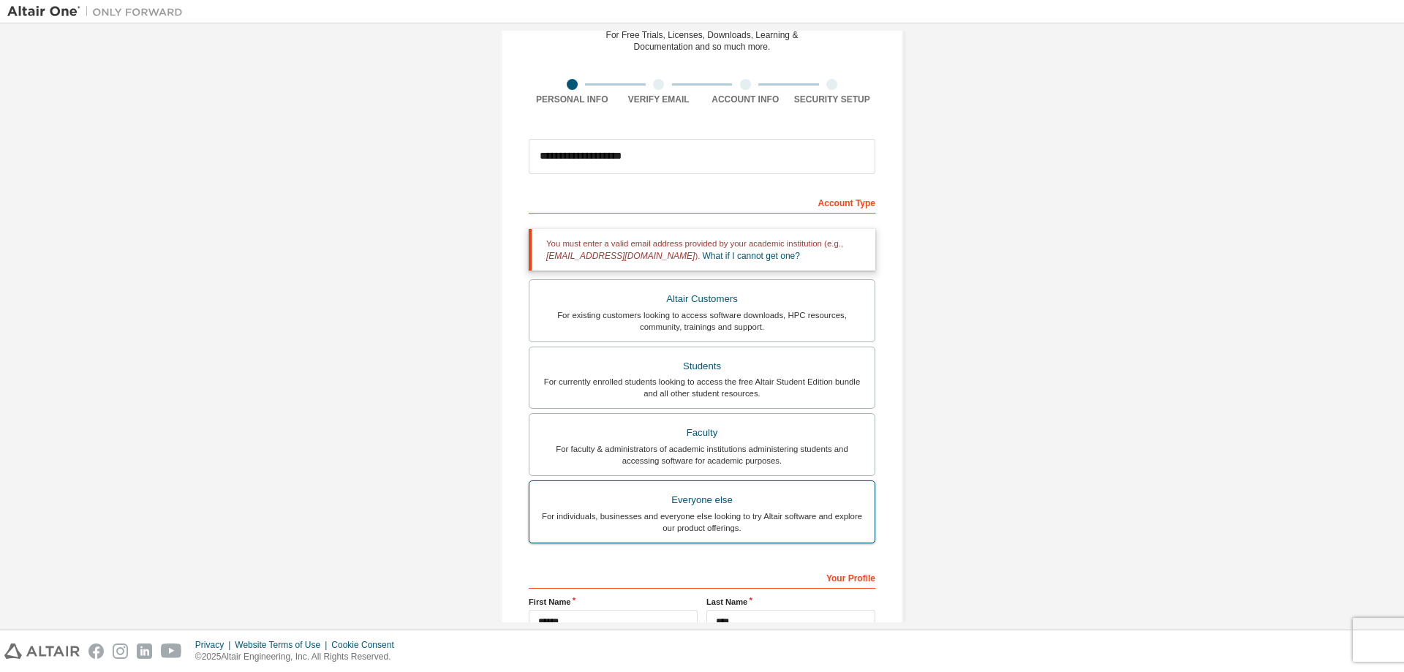
scroll to position [233, 0]
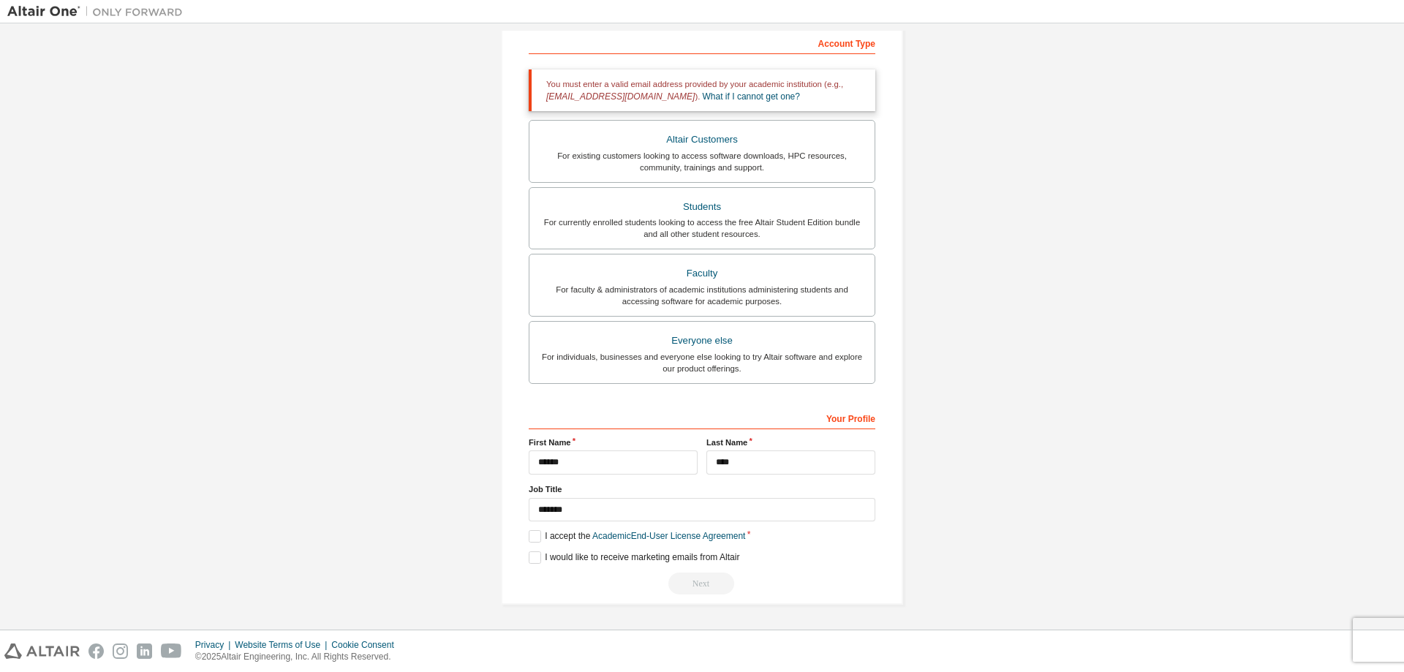
click at [693, 577] on div "Next" at bounding box center [702, 584] width 347 height 22
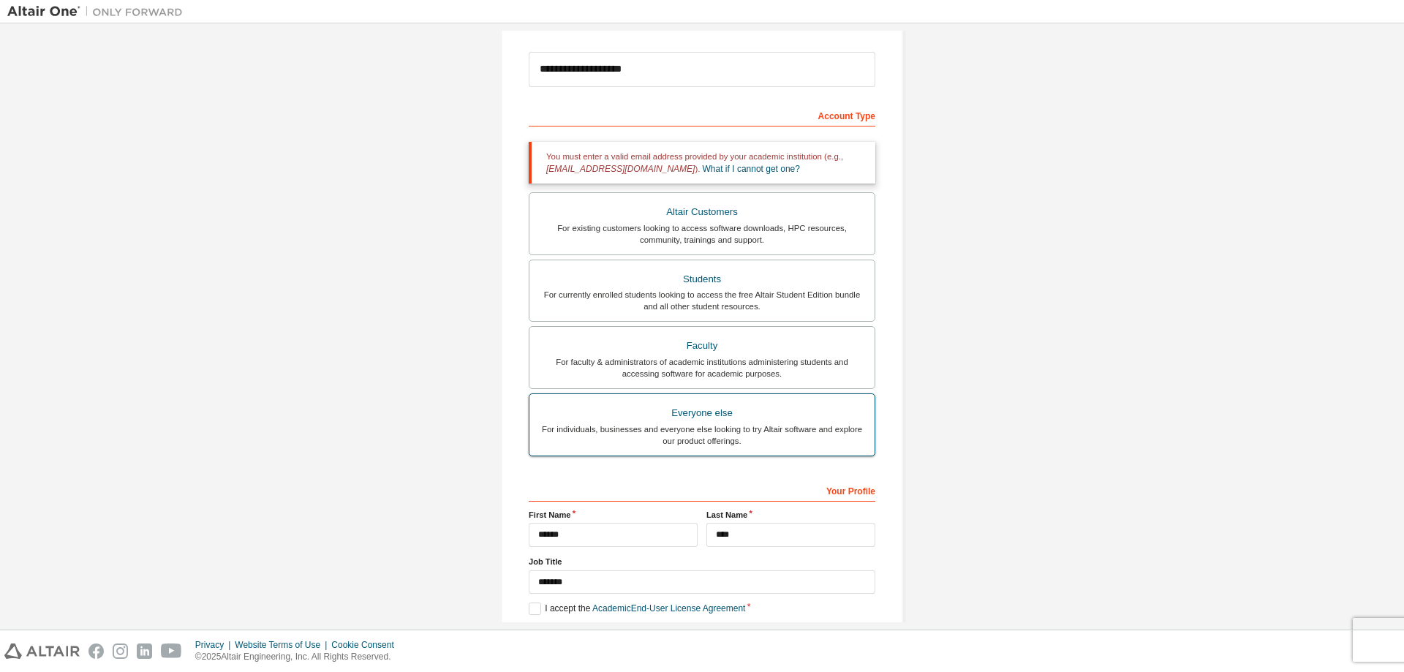
click at [739, 427] on div "For individuals, businesses and everyone else looking to try Altair software an…" at bounding box center [702, 434] width 328 height 23
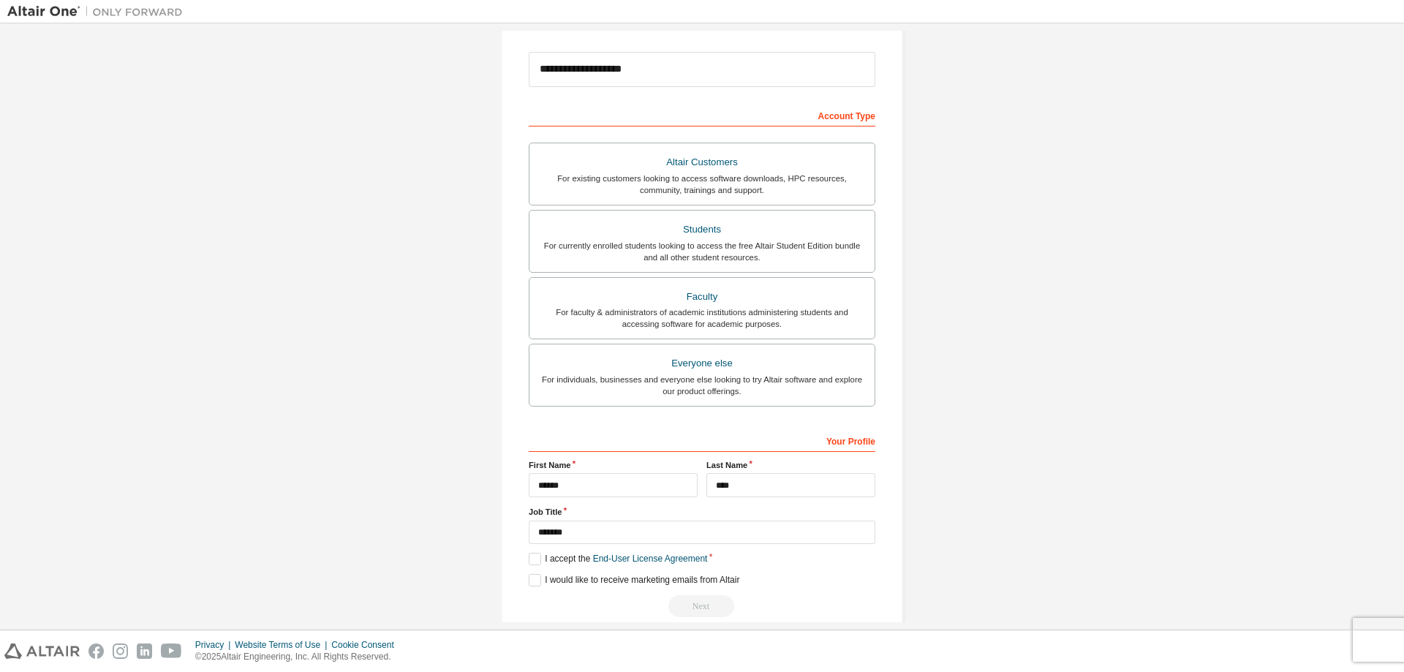
scroll to position [14, 0]
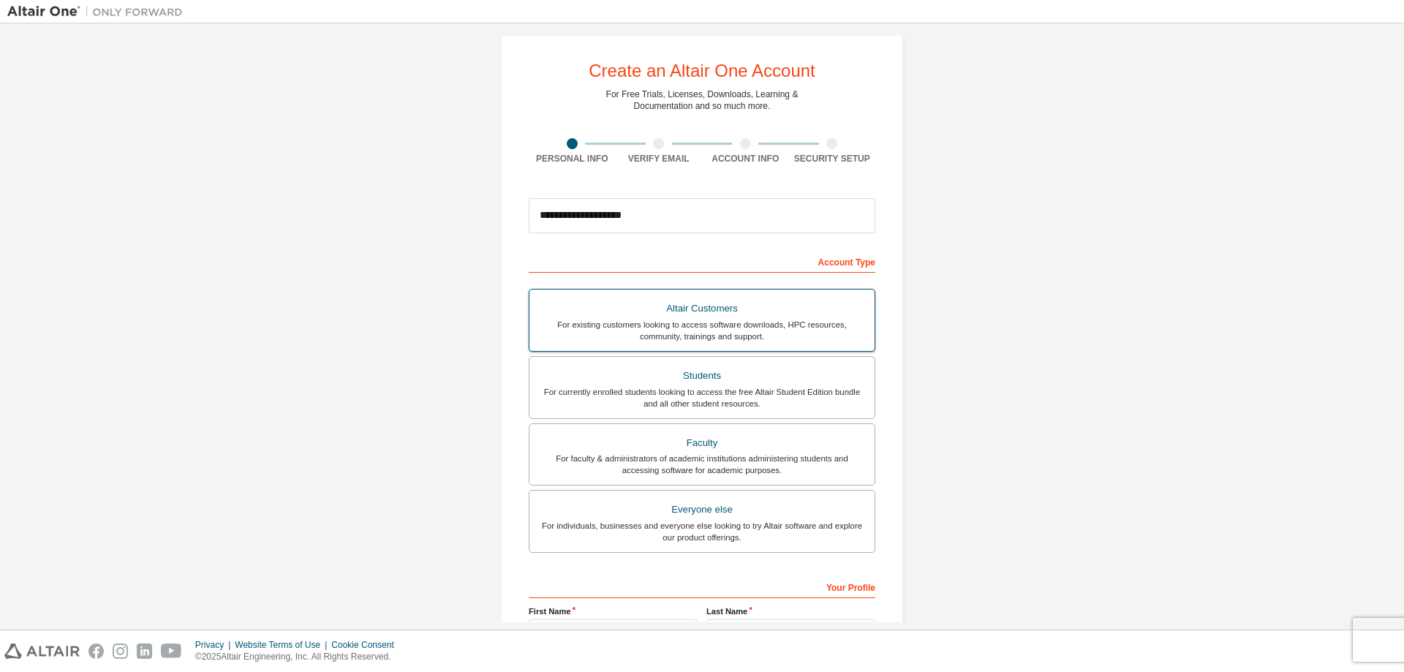
click at [727, 312] on div "Altair Customers" at bounding box center [702, 308] width 328 height 20
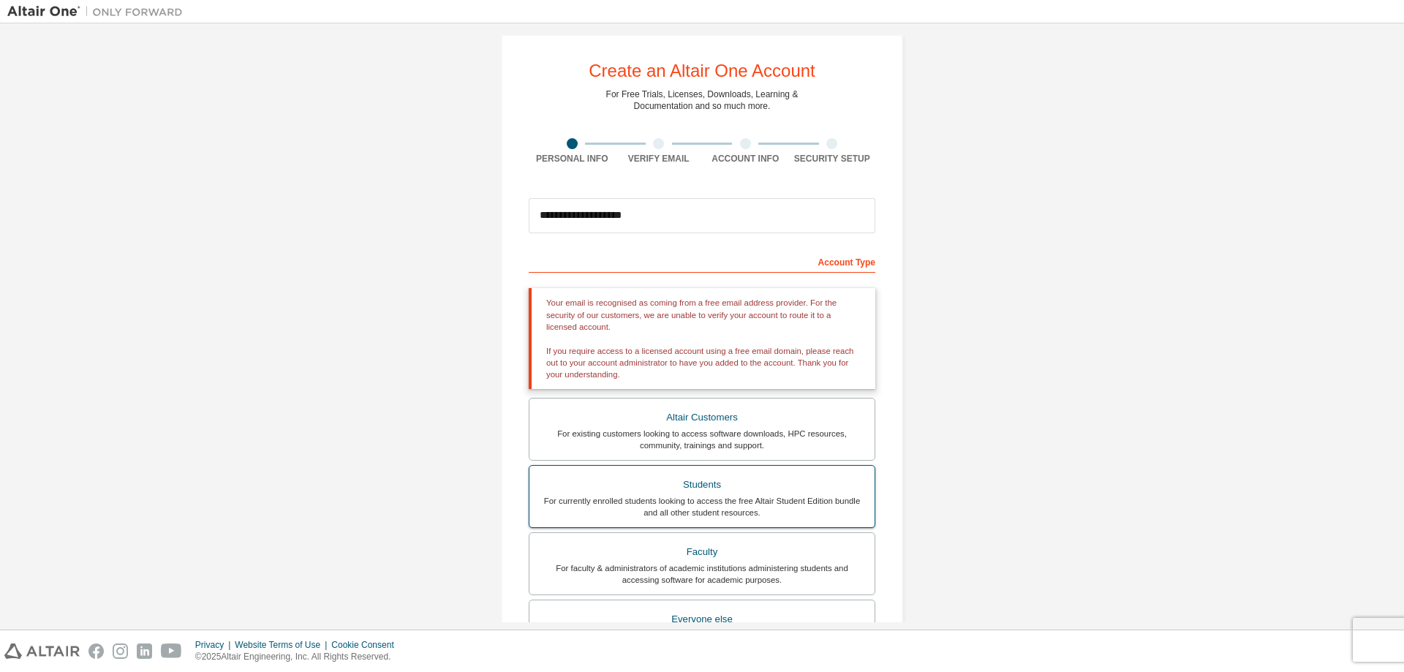
click at [685, 495] on div "For currently enrolled students looking to access the free Altair Student Editi…" at bounding box center [702, 506] width 328 height 23
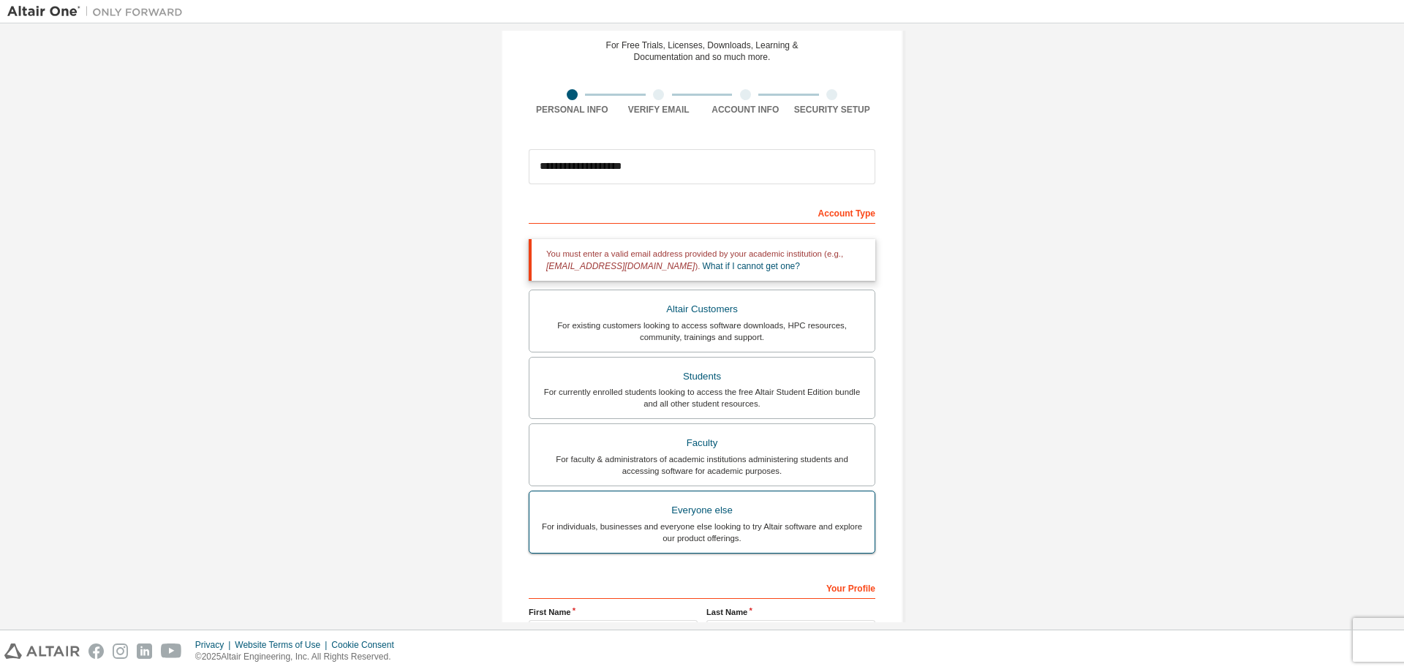
scroll to position [87, 0]
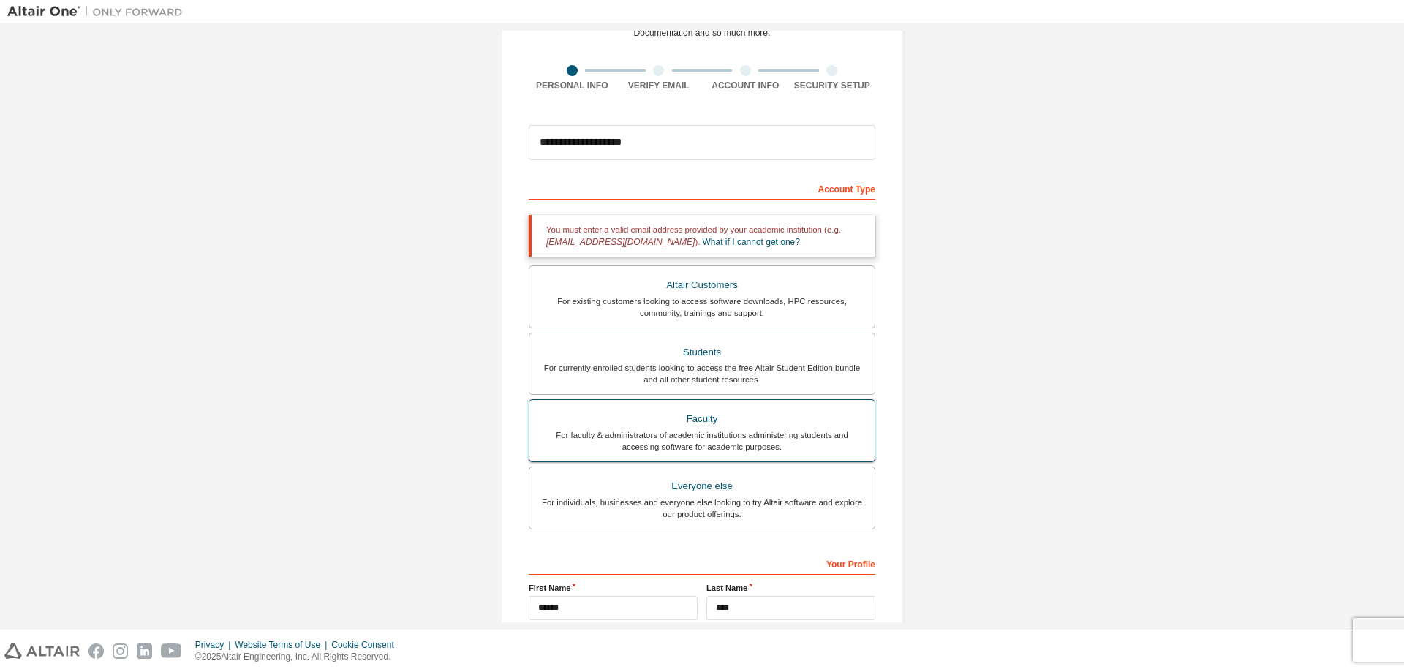
click at [678, 428] on div "Faculty" at bounding box center [702, 419] width 328 height 20
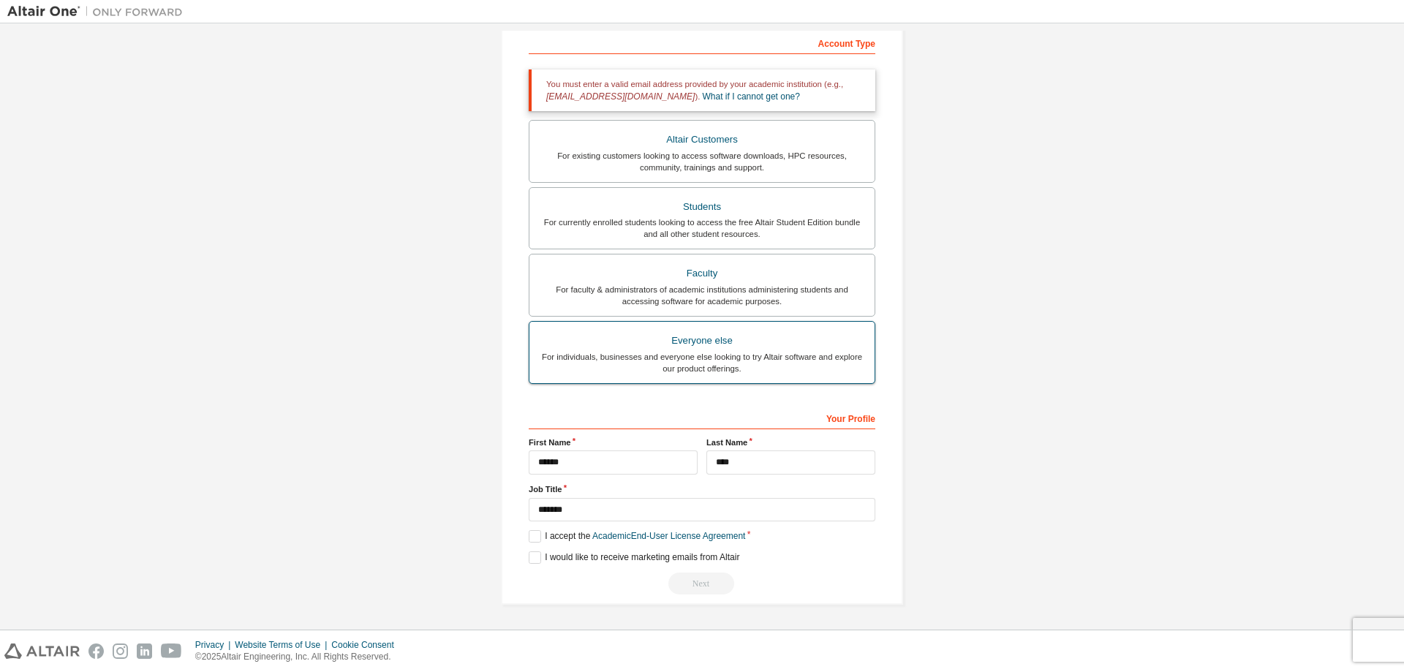
click at [714, 369] on div "For individuals, businesses and everyone else looking to try Altair software an…" at bounding box center [702, 362] width 328 height 23
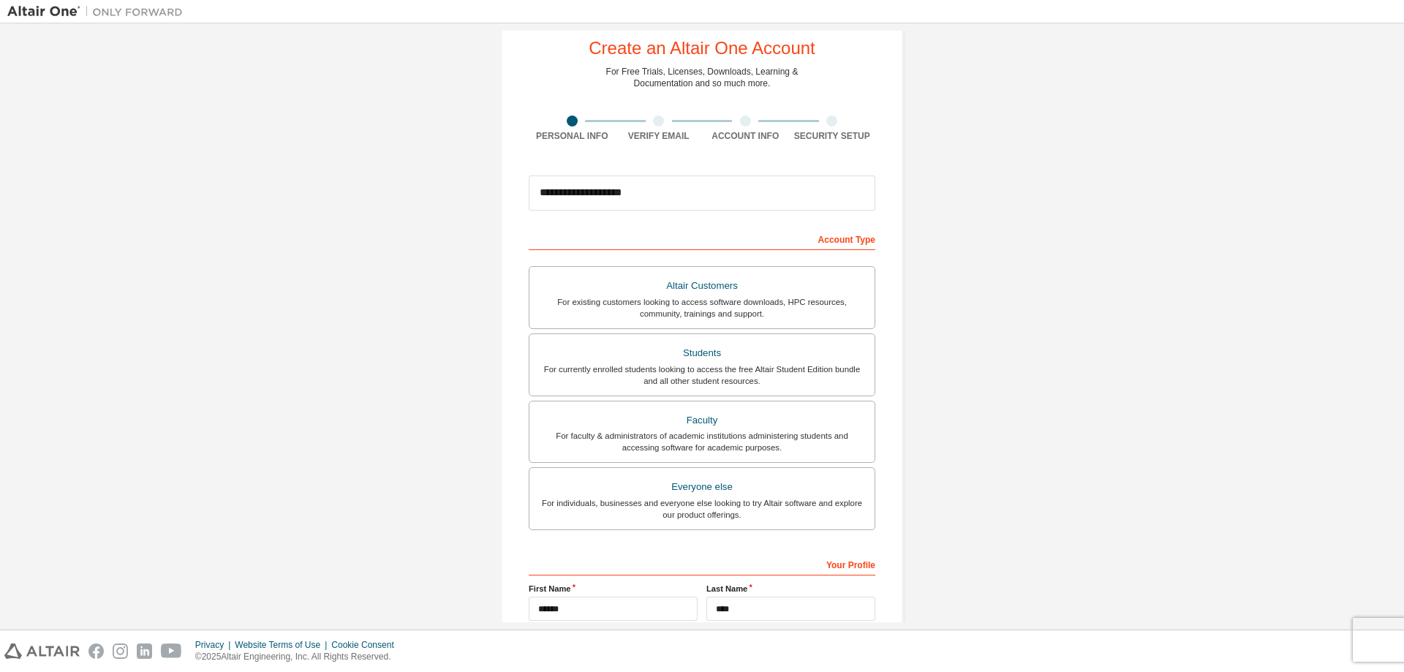
scroll to position [183, 0]
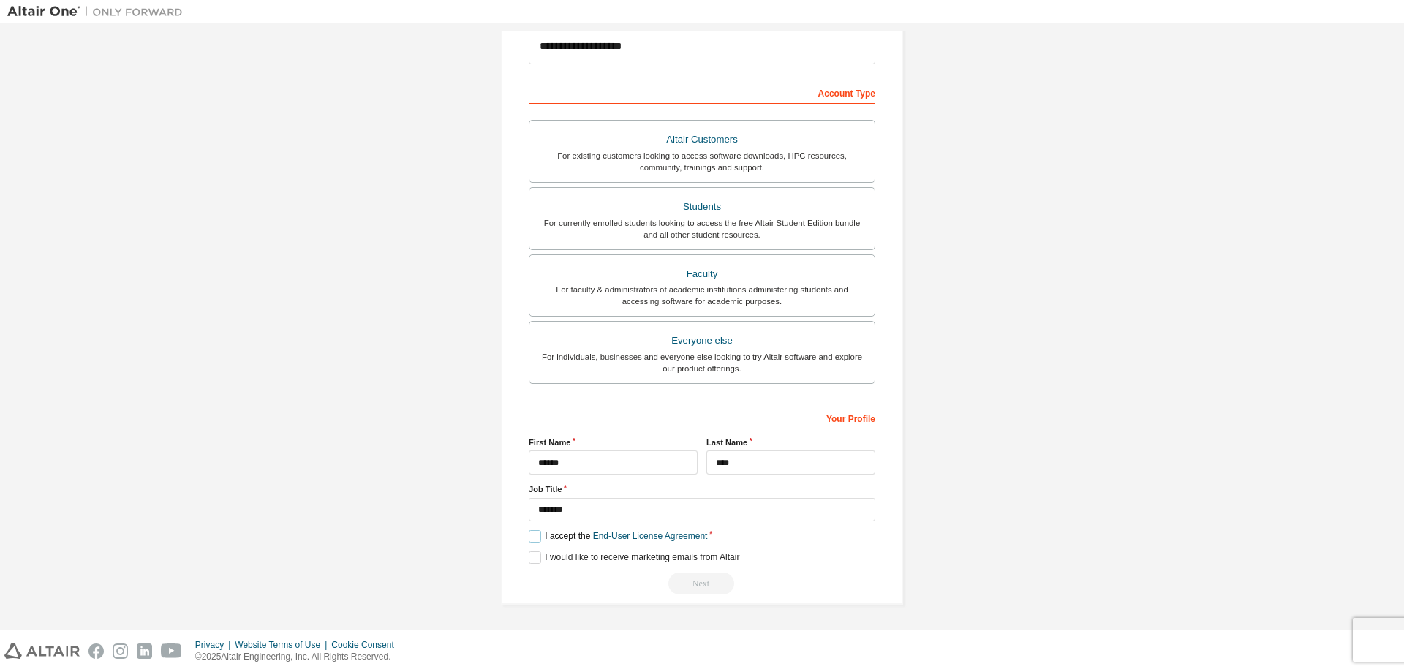
click at [529, 540] on label "I accept the End-User License Agreement" at bounding box center [618, 536] width 178 height 12
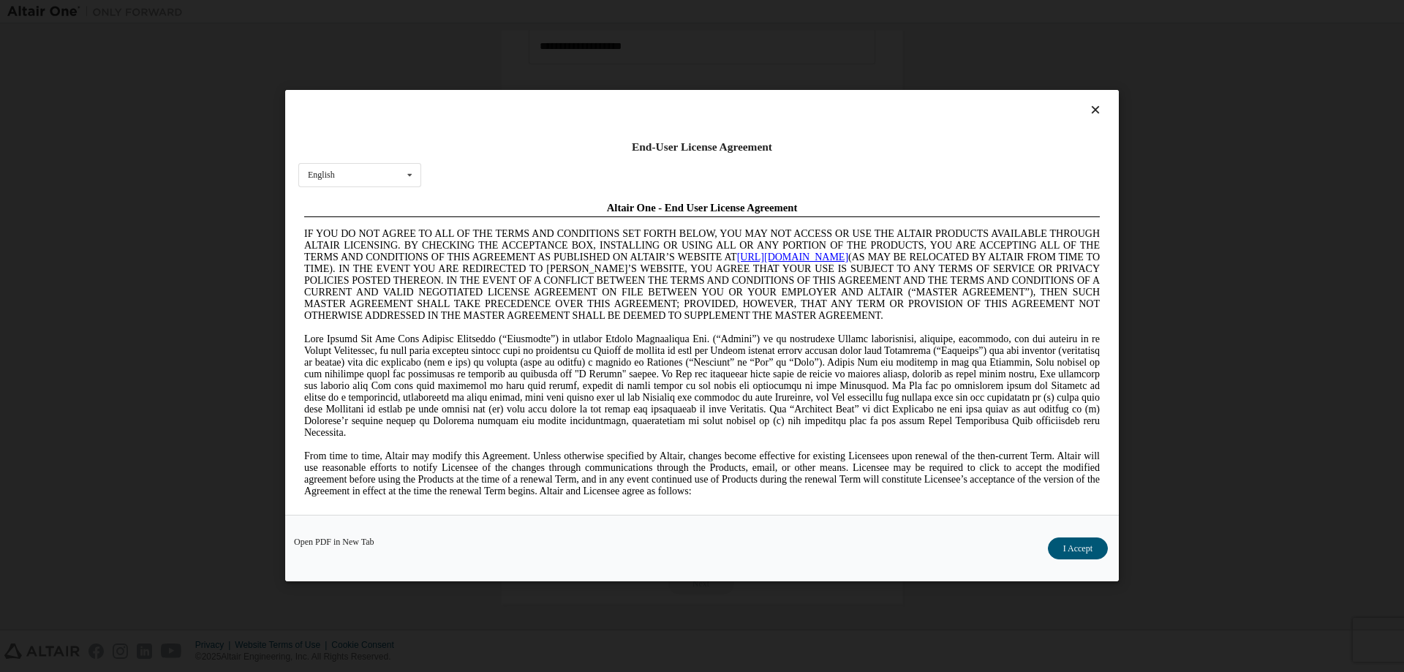
scroll to position [0, 0]
click at [1068, 549] on button "I Accept" at bounding box center [1078, 549] width 60 height 22
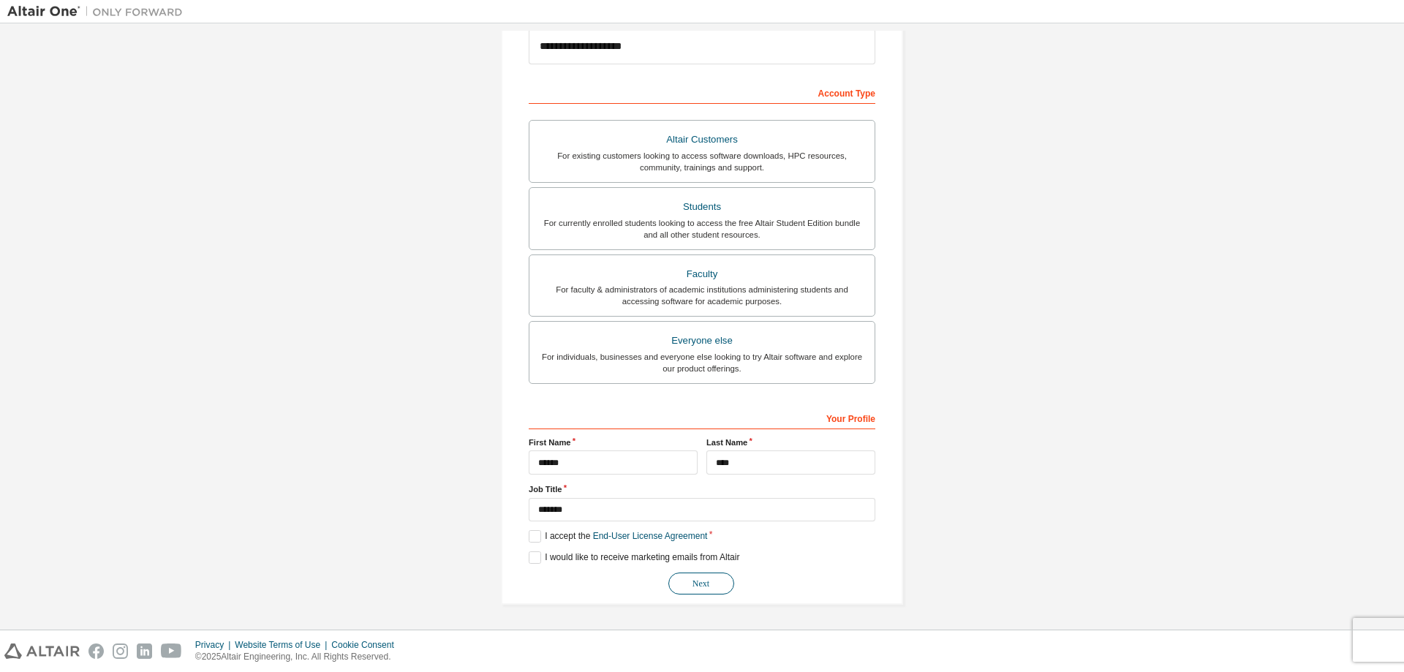
drag, startPoint x: 705, startPoint y: 581, endPoint x: 685, endPoint y: 568, distance: 24.1
click at [705, 583] on button "Next" at bounding box center [701, 584] width 66 height 22
